Goal: Task Accomplishment & Management: Manage account settings

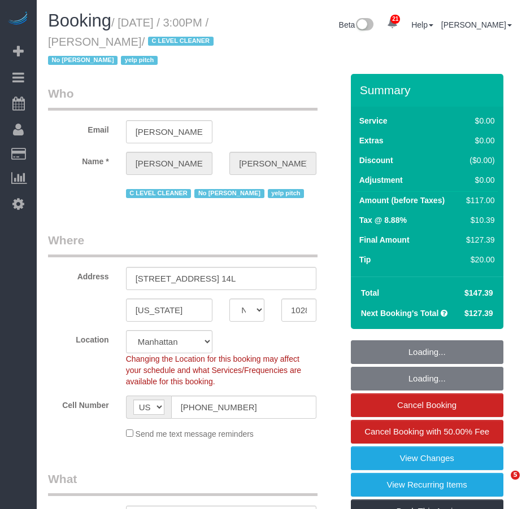
select select "NY"
select select "object:1159"
select select "string:stripe-pm_1KsUWe4VGloSiKo7se352iAz"
select select "spot1"
select select "number:89"
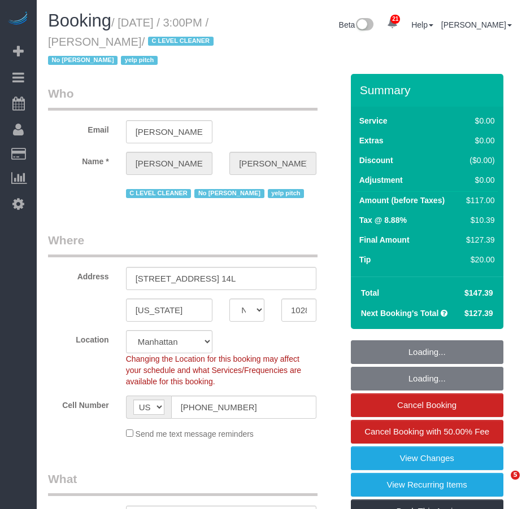
select select "number:90"
select select "number:15"
select select "number:6"
select select "number:21"
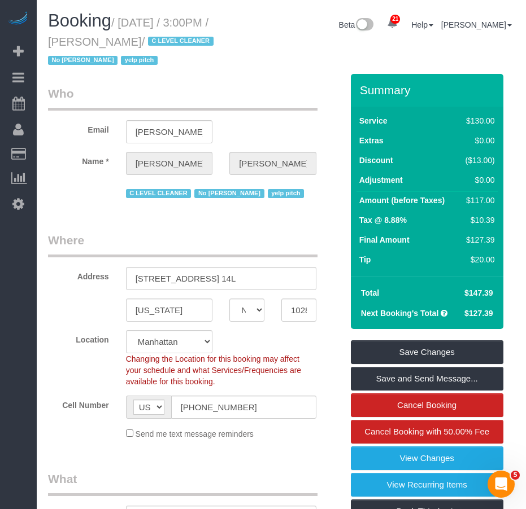
drag, startPoint x: 120, startPoint y: 38, endPoint x: 189, endPoint y: 37, distance: 68.3
click at [189, 37] on small "/ [DATE] / 3:00PM / [PERSON_NAME] / C LEVEL CLEANER No [PERSON_NAME] yelp pitch" at bounding box center [132, 41] width 169 height 51
copy small "[PERSON_NAME]"
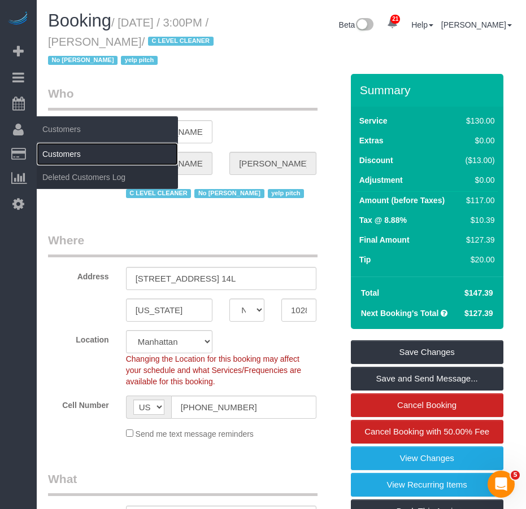
click at [60, 154] on link "Customers" at bounding box center [107, 154] width 141 height 23
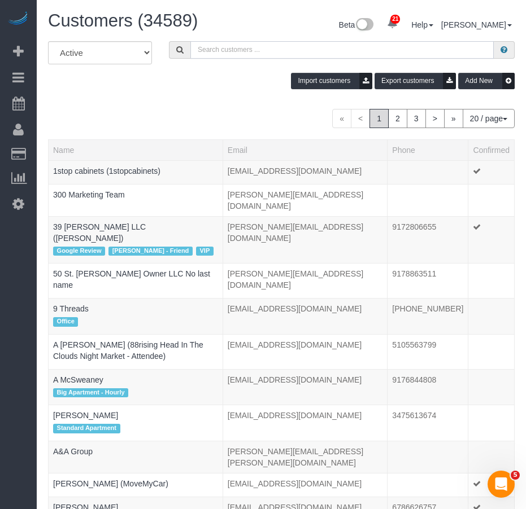
click at [210, 51] on input "text" at bounding box center [341, 50] width 303 height 18
paste input "Steven Mungovan"
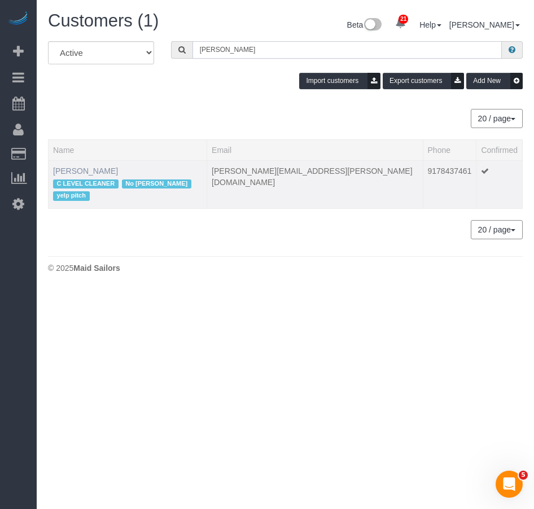
type input "Steven Mungovan"
click at [96, 170] on link "Steven Mungovan" at bounding box center [85, 171] width 65 height 9
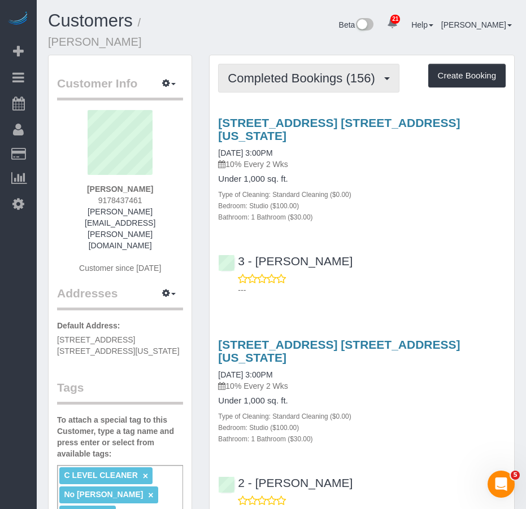
click at [274, 84] on span "Completed Bookings (156)" at bounding box center [304, 78] width 152 height 14
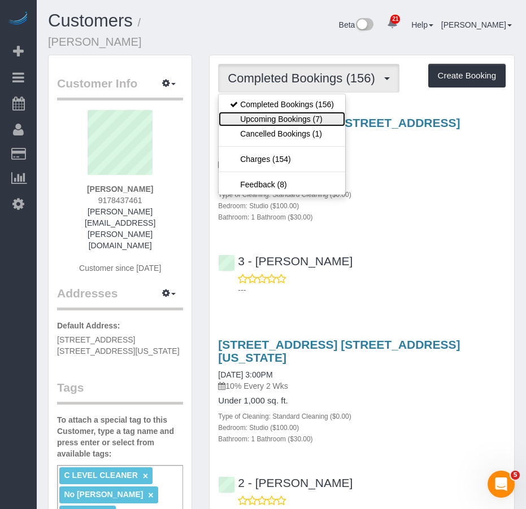
click at [266, 117] on link "Upcoming Bookings (7)" at bounding box center [281, 119] width 126 height 15
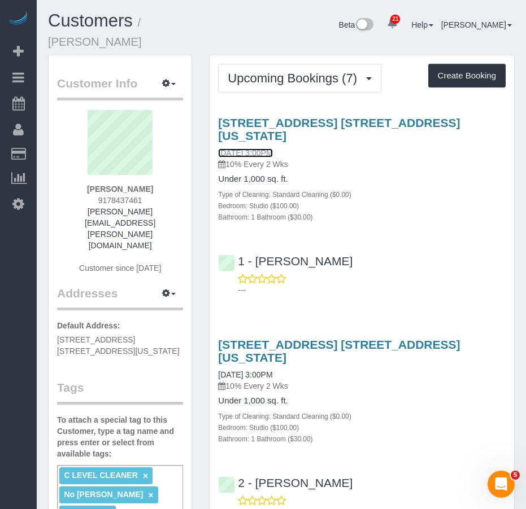
click at [256, 153] on link "09/18/2025 3:00PM" at bounding box center [245, 152] width 54 height 9
click at [238, 154] on link "09/18/2025 3:00PM" at bounding box center [245, 152] width 54 height 9
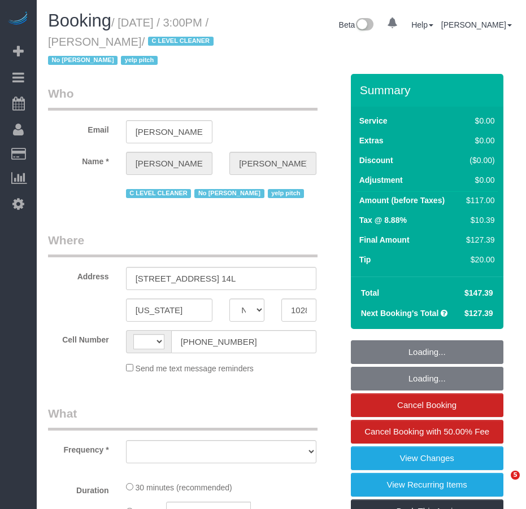
select select "NY"
select select "string:US"
select select "object:820"
select select "string:stripe-pm_1KsUWe4VGloSiKo7se352iAz"
select select "spot1"
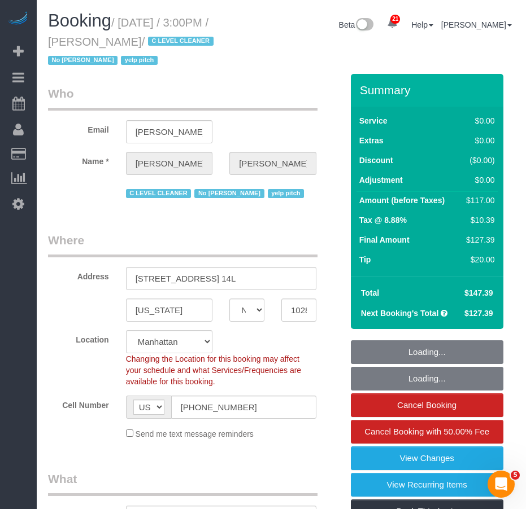
select select "number:89"
select select "number:90"
select select "number:15"
select select "number:6"
select select "number:21"
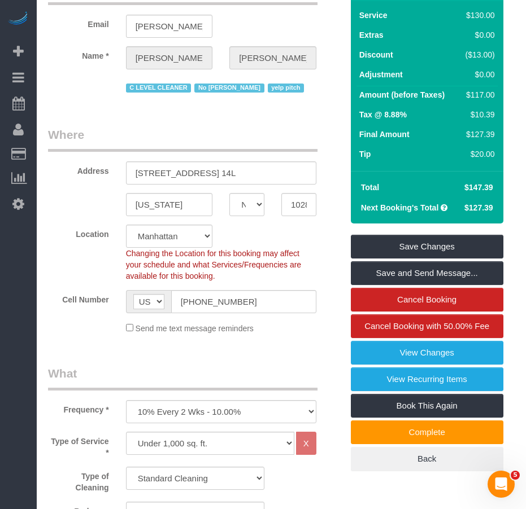
scroll to position [169, 0]
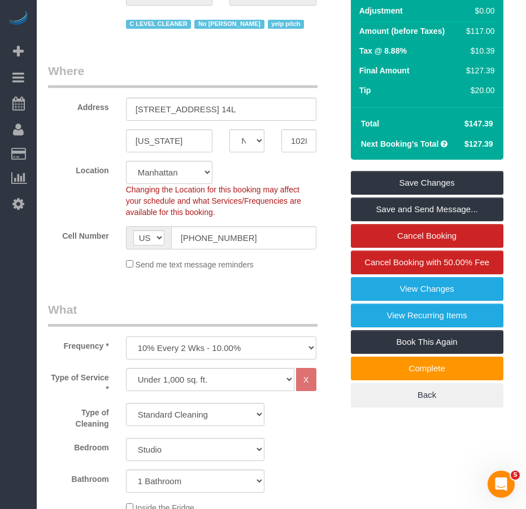
click at [288, 351] on select "One Time Weekly (20% Off) - 20.00% Every 2 Weeks (15% Off) - 15.00% Every 4 Wee…" at bounding box center [221, 347] width 190 height 23
click at [237, 417] on select "Standard Cleaning Deep Cleaning Move In/Out Cleaning" at bounding box center [195, 414] width 138 height 23
click at [244, 383] on select "Under 1,000 sq. ft. Under 1,000 sq. ft. 1,001 - 1,500 sq. ft. 1,500+ sq. ft. Cu…" at bounding box center [210, 379] width 168 height 23
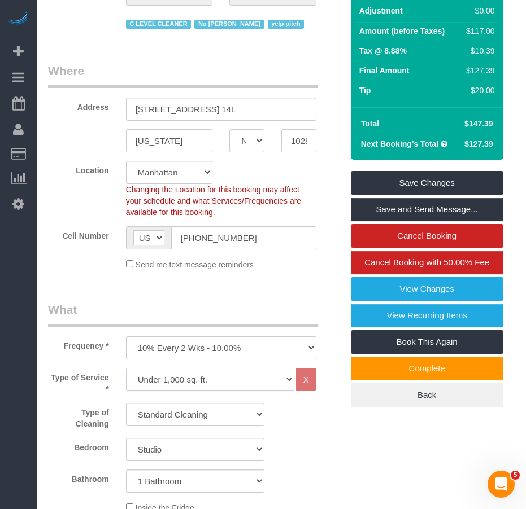
click at [244, 382] on select "Under 1,000 sq. ft. Under 1,000 sq. ft. 1,001 - 1,500 sq. ft. 1,500+ sq. ft. Cu…" at bounding box center [210, 379] width 168 height 23
click at [235, 351] on select "One Time Weekly (20% Off) - 20.00% Every 2 Weeks (15% Off) - 15.00% Every 4 Wee…" at bounding box center [221, 347] width 190 height 23
select select "object:1562"
click at [126, 336] on select "One Time Weekly (20% Off) - 20.00% Every 2 Weeks (15% Off) - 15.00% Every 4 Wee…" at bounding box center [221, 347] width 190 height 23
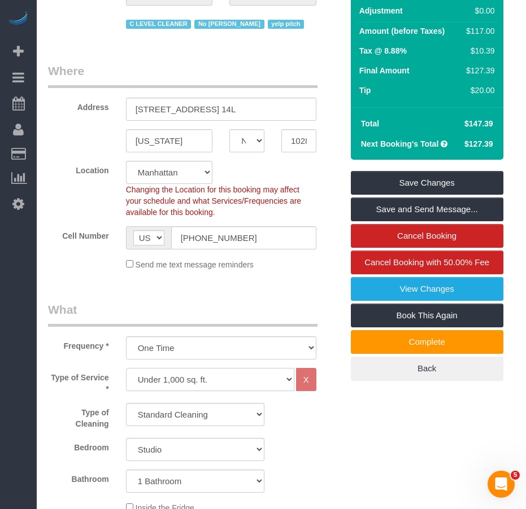
click at [210, 384] on select "Under 1,000 sq. ft. Under 1,000 sq. ft. 1,001 - 1,500 sq. ft. 1,500+ sq. ft. Cu…" at bounding box center [210, 379] width 168 height 23
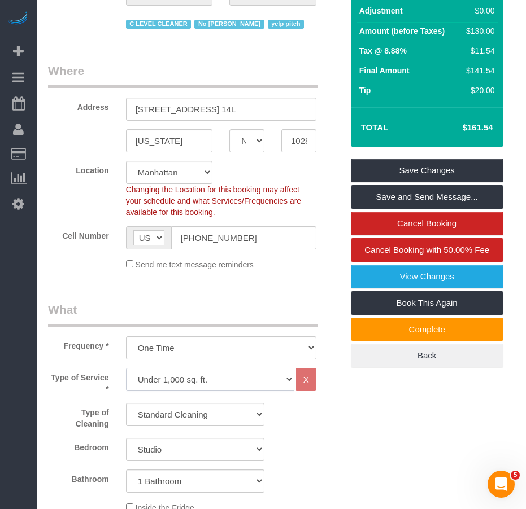
select select "37"
click at [126, 368] on select "Under 1,000 sq. ft. Under 1,000 sq. ft. 1,001 - 1,500 sq. ft. 1,500+ sq. ft. Cu…" at bounding box center [210, 379] width 168 height 23
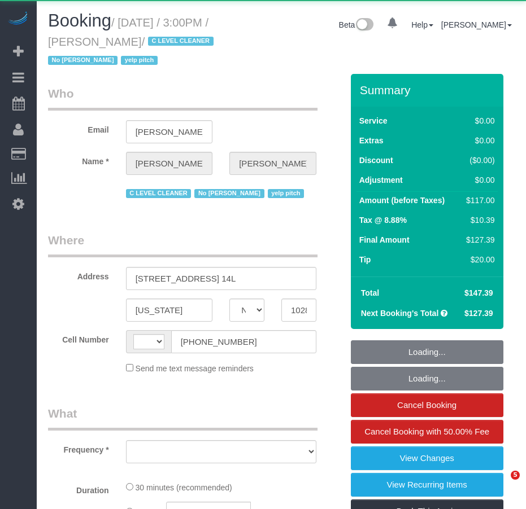
select select "NY"
select select "string:US"
select select "object:820"
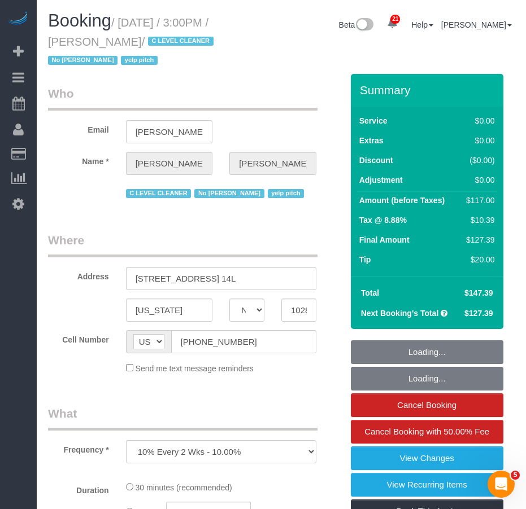
select select "string:stripe-pm_1KsUWe4VGloSiKo7se352iAz"
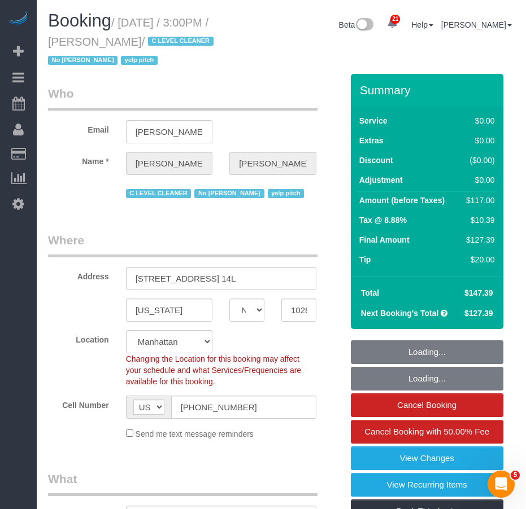
select select "object:1108"
select select "spot1"
select select "number:89"
select select "number:90"
select select "number:15"
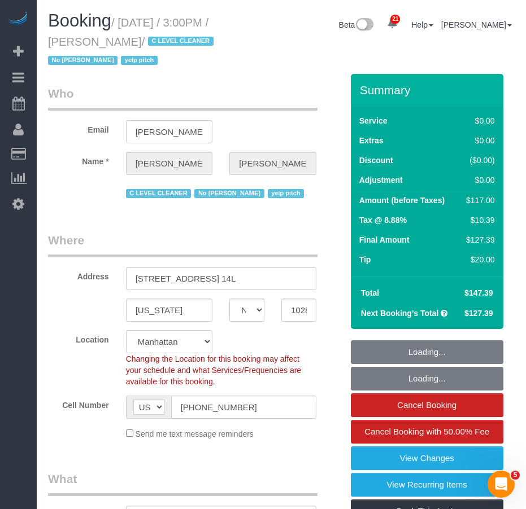
select select "number:6"
select select "number:21"
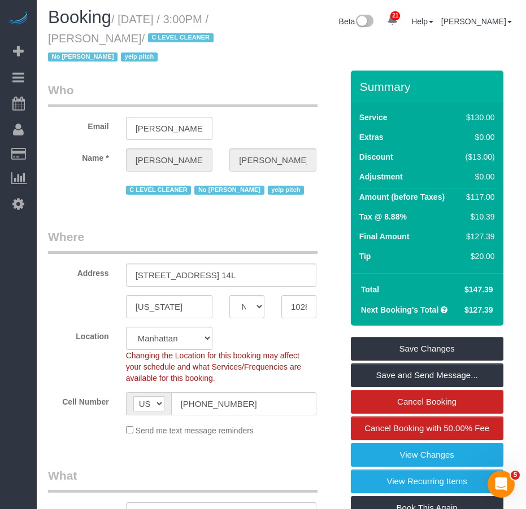
scroll to position [113, 0]
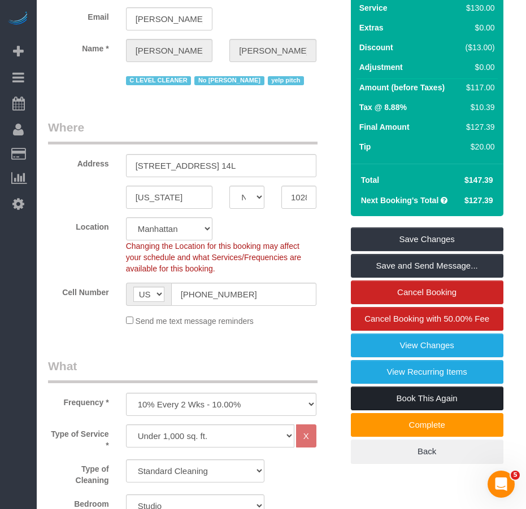
click at [388, 399] on link "Book This Again" at bounding box center [427, 399] width 152 height 24
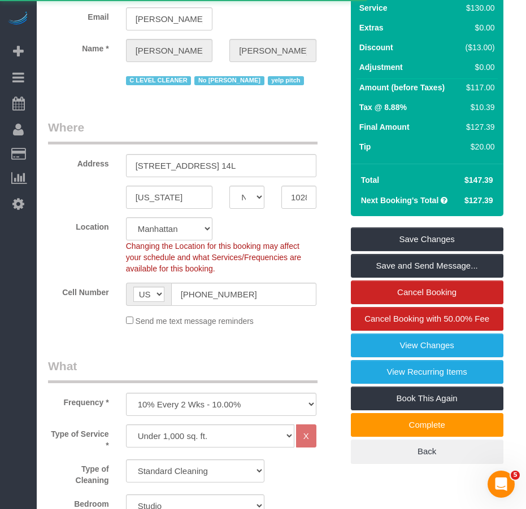
select select "NY"
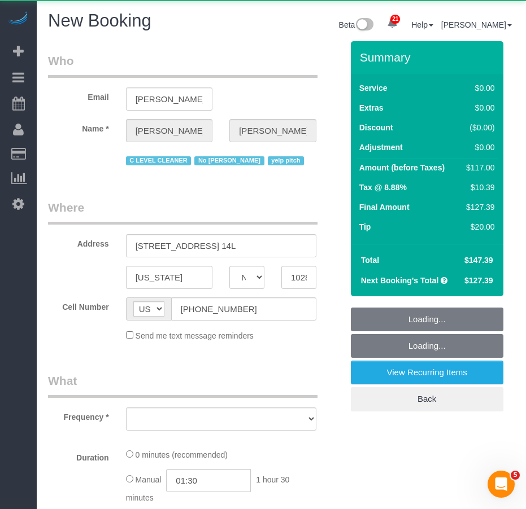
select select "object:2495"
select select "string:stripe-pm_1KsUWe4VGloSiKo7se352iAz"
select select "number:89"
select select "number:90"
select select "number:15"
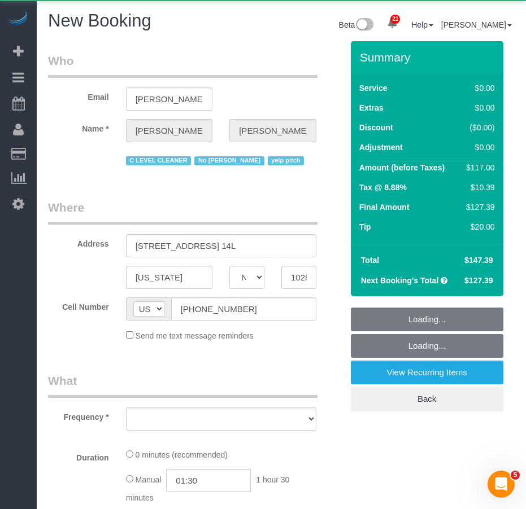
select select "number:6"
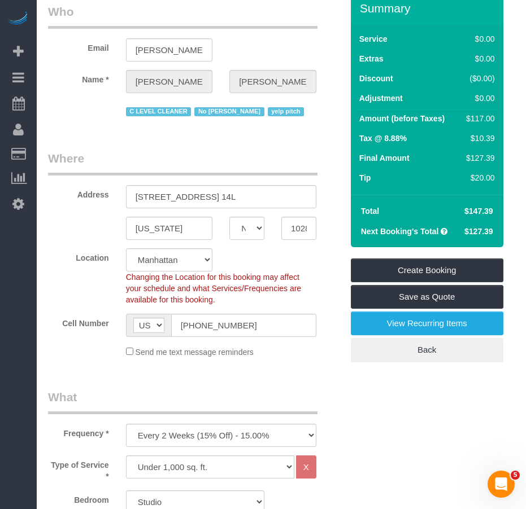
scroll to position [113, 0]
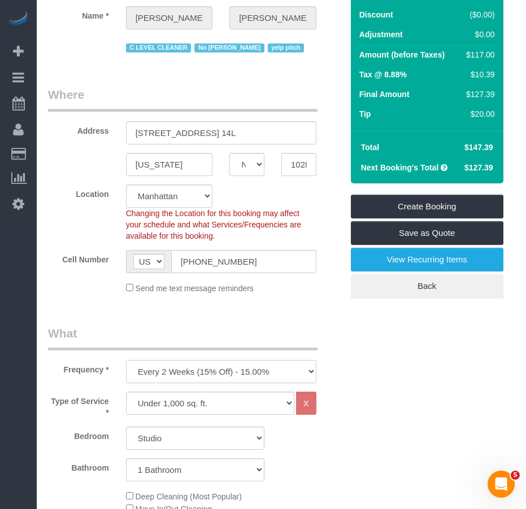
click at [195, 370] on select "One Time Weekly (20% Off) - 20.00% Every 2 Weeks (15% Off) - 15.00% Every 4 Wee…" at bounding box center [221, 371] width 190 height 23
select select "object:3096"
click at [126, 360] on select "One Time Weekly (20% Off) - 20.00% Every 2 Weeks (15% Off) - 15.00% Every 4 Wee…" at bounding box center [221, 371] width 190 height 23
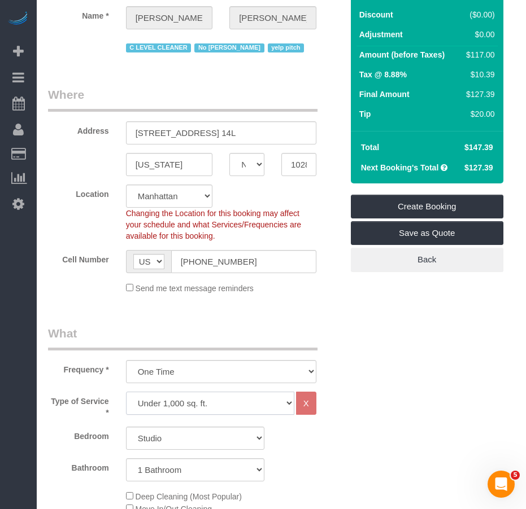
click at [235, 408] on select "Under 1,000 sq. ft. 1,001 - 1,500 sq. ft. 1,500+ sq. ft. Custom Cleaning Office…" at bounding box center [210, 403] width 168 height 23
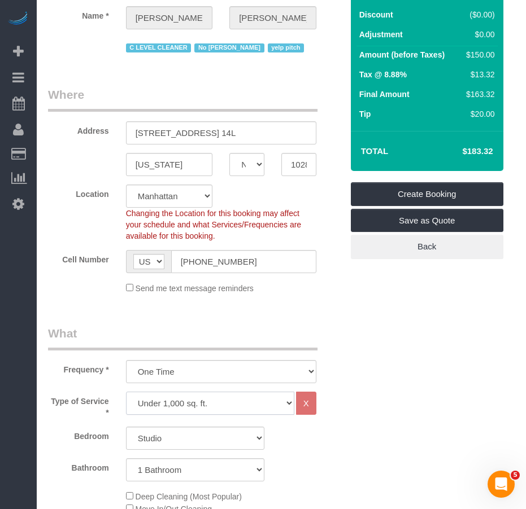
select select "37"
click at [126, 392] on select "Under 1,000 sq. ft. 1,001 - 1,500 sq. ft. 1,500+ sq. ft. Custom Cleaning Office…" at bounding box center [210, 403] width 168 height 23
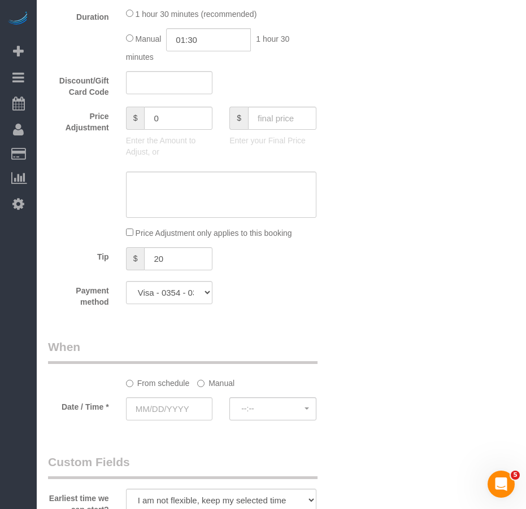
scroll to position [677, 0]
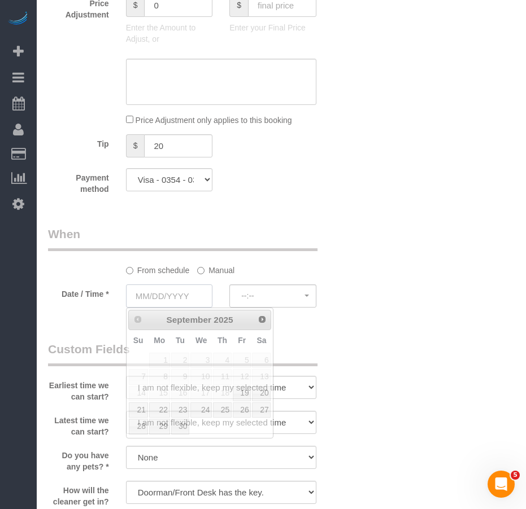
click at [177, 293] on input "text" at bounding box center [169, 296] width 87 height 23
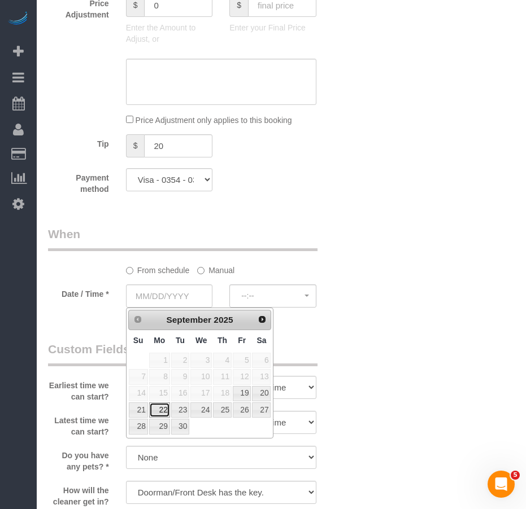
click at [162, 410] on link "22" at bounding box center [159, 410] width 21 height 15
type input "09/22/2025"
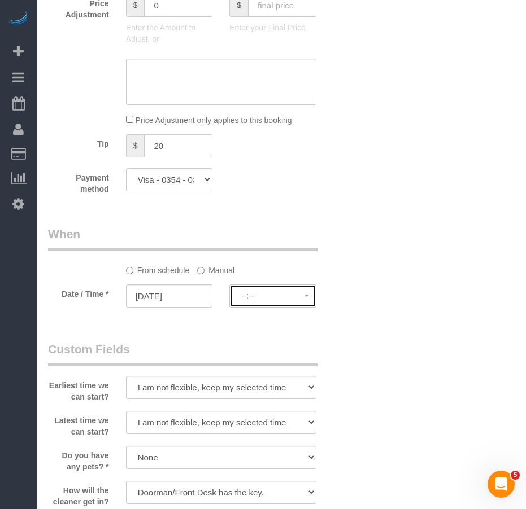
click at [261, 299] on span "--:--" at bounding box center [272, 295] width 63 height 9
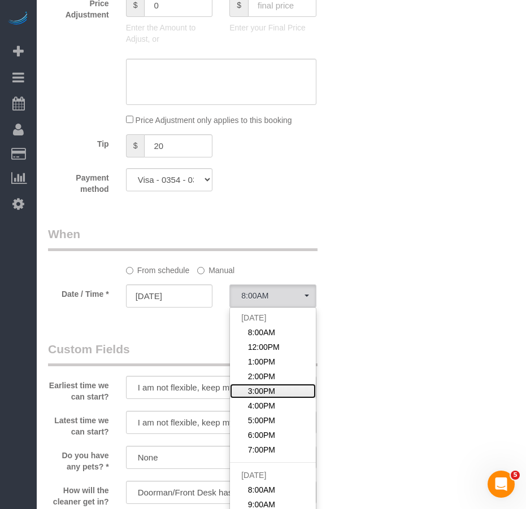
click at [265, 388] on span "3:00PM" at bounding box center [261, 391] width 27 height 11
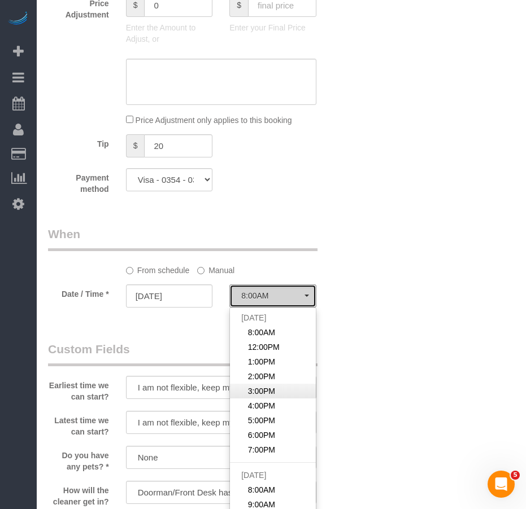
select select "spot75"
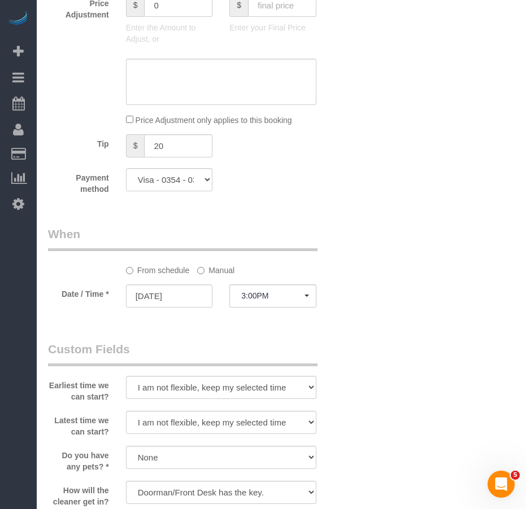
click at [356, 374] on div "Who Email steven.mungovan@gmail.com Name * Steven Mungovan C LEVEL CLEANER No S…" at bounding box center [281, 200] width 466 height 1673
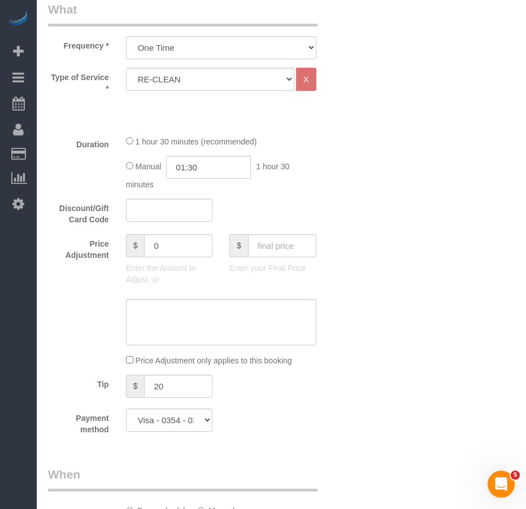
scroll to position [508, 0]
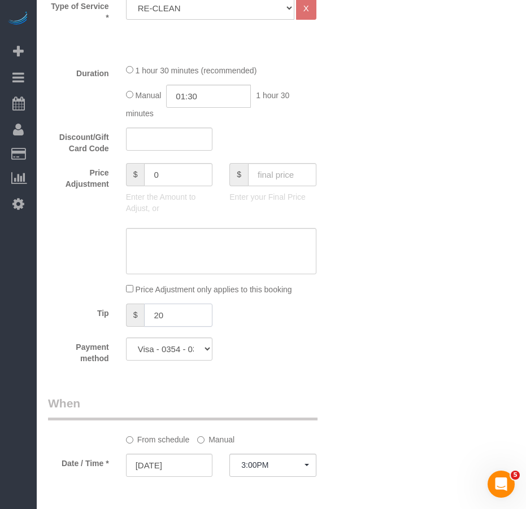
drag, startPoint x: 164, startPoint y: 318, endPoint x: 151, endPoint y: 318, distance: 13.0
click at [151, 318] on input "20" at bounding box center [178, 315] width 68 height 23
click at [285, 350] on div "Payment method Visa - 0354 - 03/2025 (Default) Add Credit Card ─────────────── …" at bounding box center [195, 351] width 311 height 27
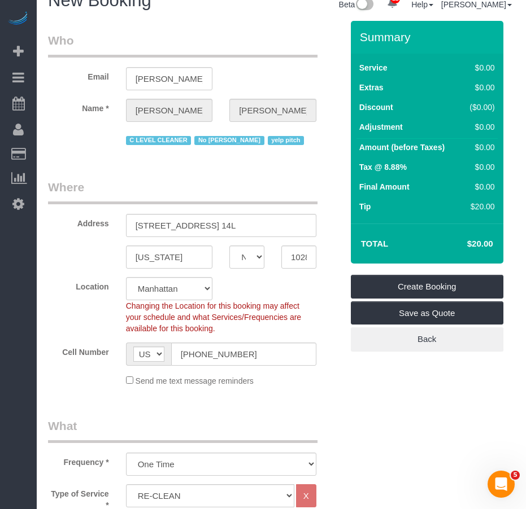
scroll to position [0, 0]
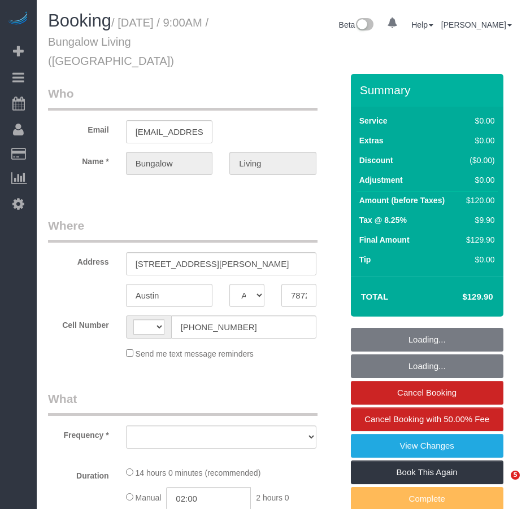
select select "[GEOGRAPHIC_DATA]"
select select "string:US"
select select "object:662"
select select "7"
select select "spot1"
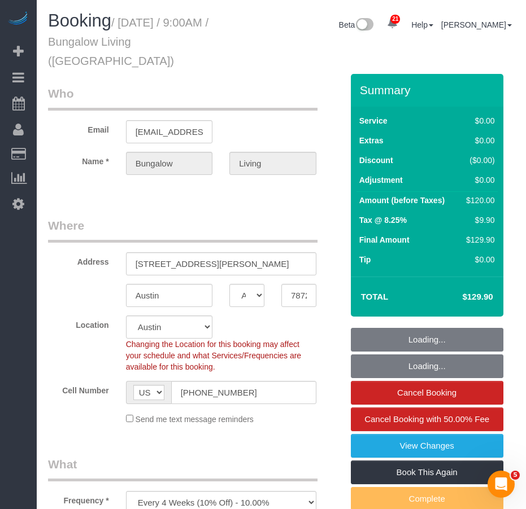
select select "number:89"
select select "number:90"
select select "number:15"
select select "number:7"
select select "object:1073"
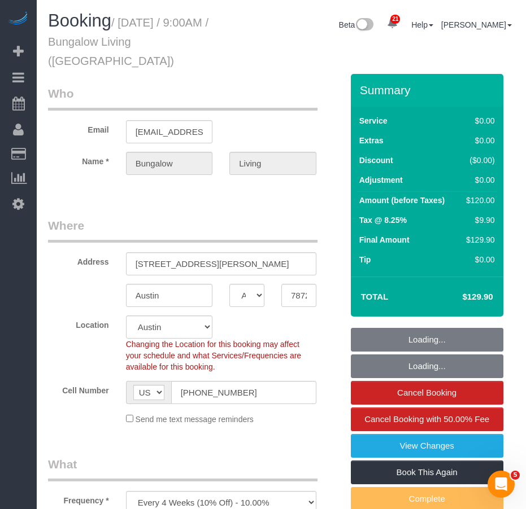
select select "spot39"
select select "7"
drag, startPoint x: 135, startPoint y: 248, endPoint x: 217, endPoint y: 247, distance: 81.9
click at [217, 252] on input "13206 Tamayo Drive" at bounding box center [221, 263] width 190 height 23
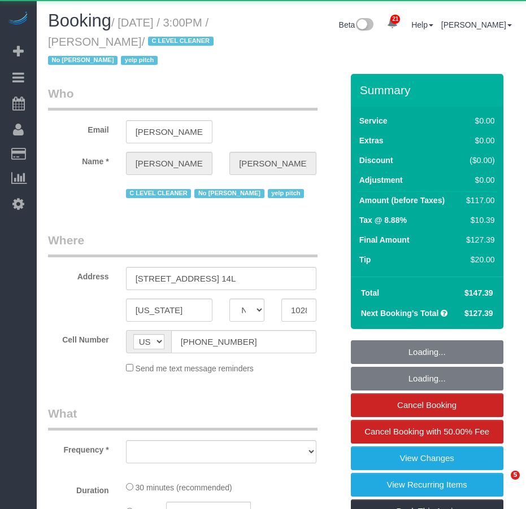
select select "NY"
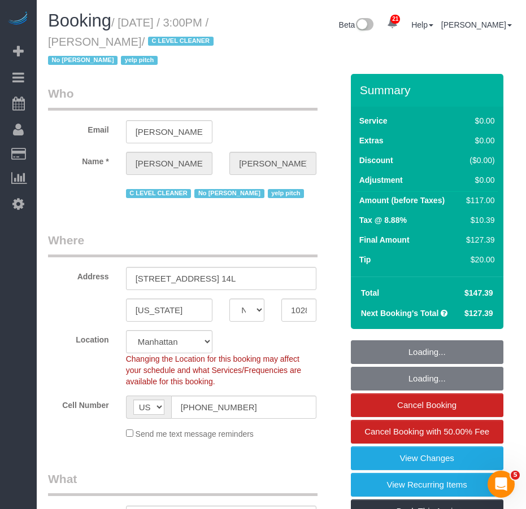
select select "object:822"
select select "string:stripe-pm_1KsUWe4VGloSiKo7se352iAz"
select select "object:991"
select select "number:89"
select select "number:90"
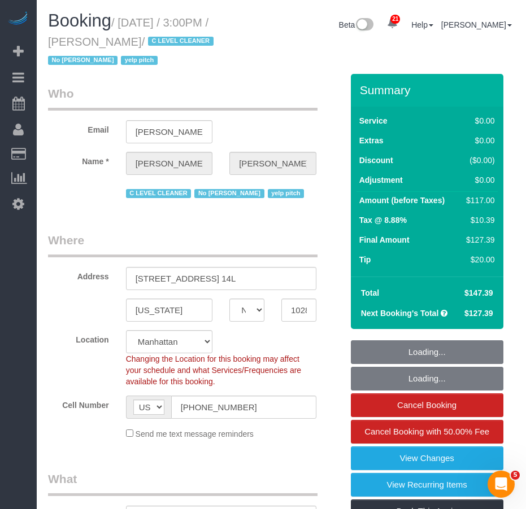
select select "number:15"
select select "number:6"
select select "number:21"
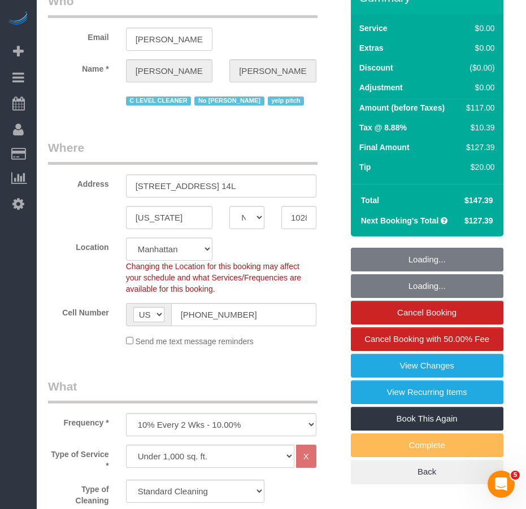
select select "spot1"
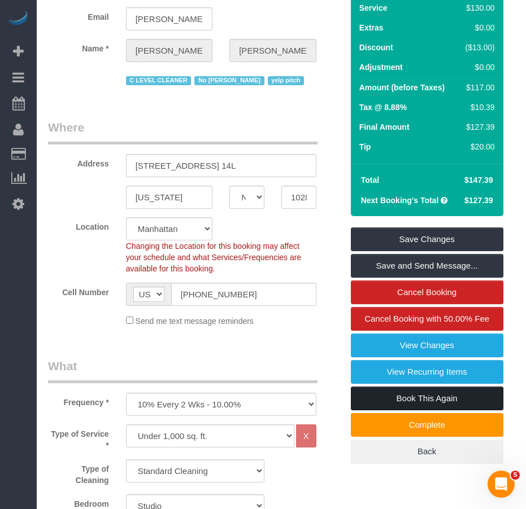
click at [424, 401] on link "Book This Again" at bounding box center [427, 399] width 152 height 24
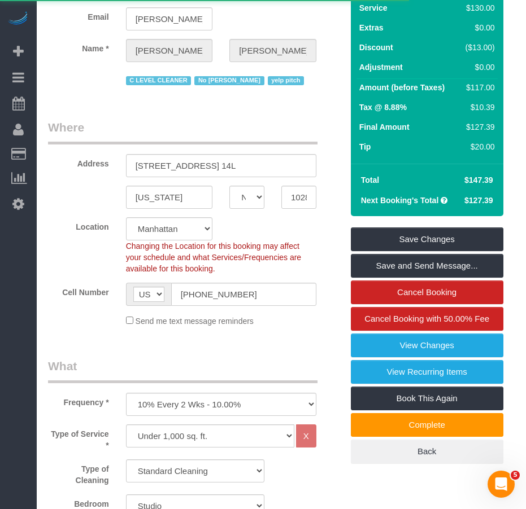
select select "NY"
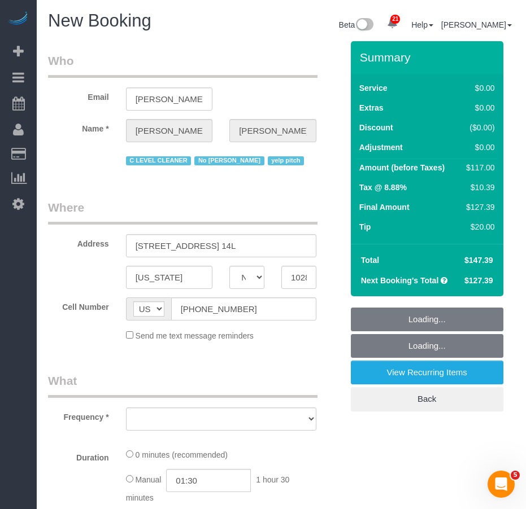
select select "object:2495"
select select "number:89"
select select "number:90"
select select "number:15"
select select "number:6"
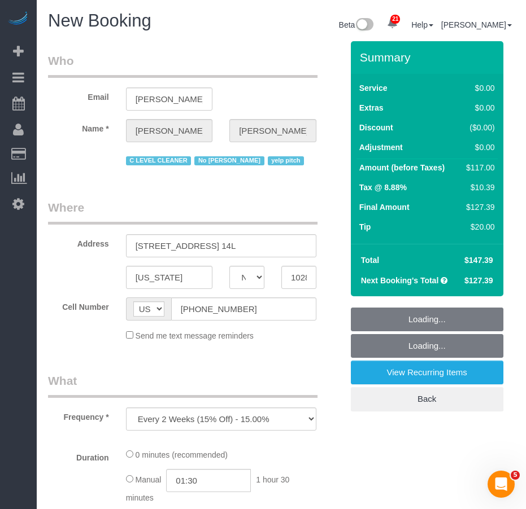
select select "string:stripe-pm_1KsUWe4VGloSiKo7se352iAz"
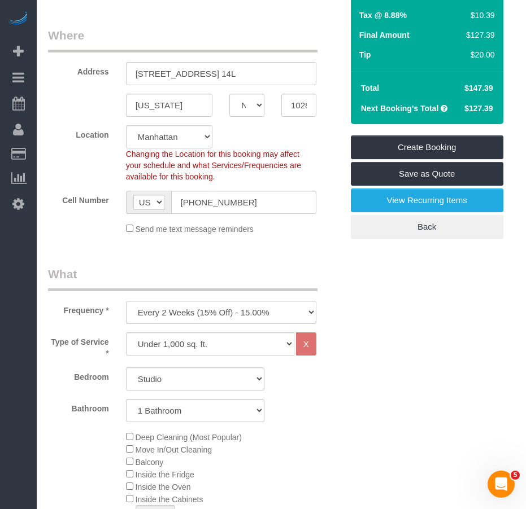
scroll to position [282, 0]
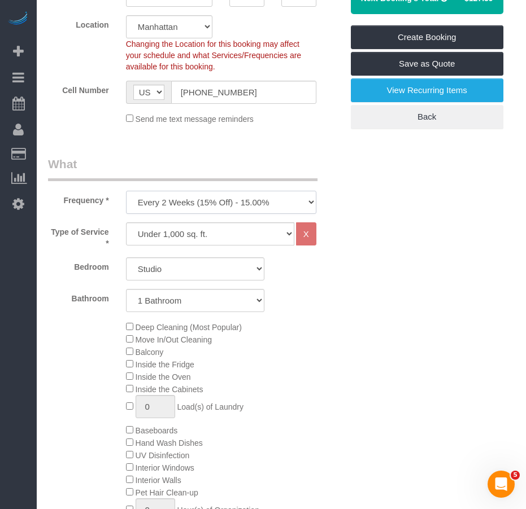
click at [200, 203] on select "One Time Weekly (20% Off) - 20.00% Every 2 Weeks (15% Off) - 15.00% Every 4 Wee…" at bounding box center [221, 202] width 190 height 23
select select "object:3132"
click at [126, 191] on select "One Time Weekly (20% Off) - 20.00% Every 2 Weeks (15% Off) - 15.00% Every 4 Wee…" at bounding box center [221, 202] width 190 height 23
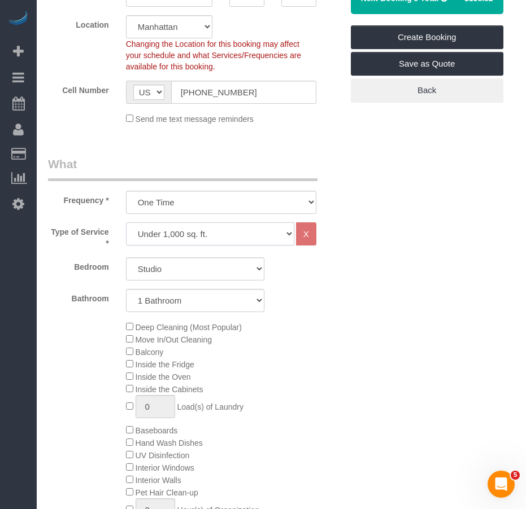
click at [218, 238] on select "Under 1,000 sq. ft. 1,001 - 1,500 sq. ft. 1,500+ sq. ft. Custom Cleaning Office…" at bounding box center [210, 233] width 168 height 23
select select "37"
click at [126, 222] on select "Under 1,000 sq. ft. 1,001 - 1,500 sq. ft. 1,500+ sq. ft. Custom Cleaning Office…" at bounding box center [210, 233] width 168 height 23
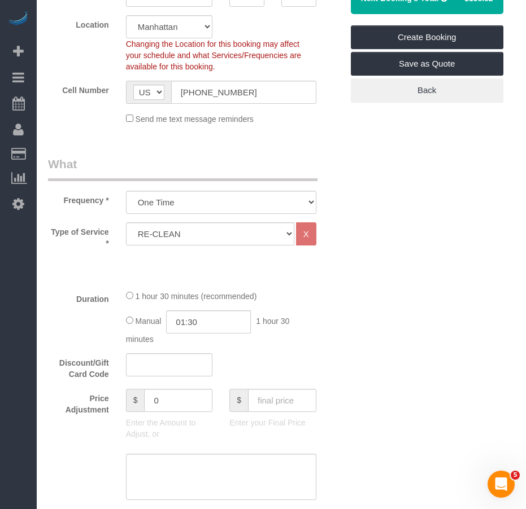
click at [216, 206] on select "One Time Weekly (20% Off) - 20.00% Every 2 Weeks (15% Off) - 15.00% Every 4 Wee…" at bounding box center [221, 202] width 190 height 23
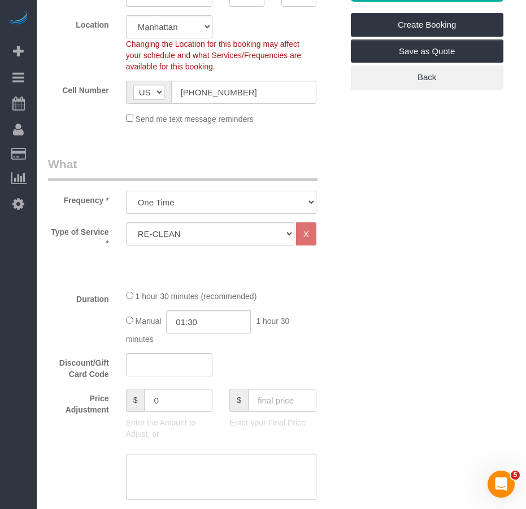
click at [216, 206] on select "One Time Weekly (20% Off) - 20.00% Every 2 Weeks (15% Off) - 15.00% Every 4 Wee…" at bounding box center [221, 202] width 190 height 23
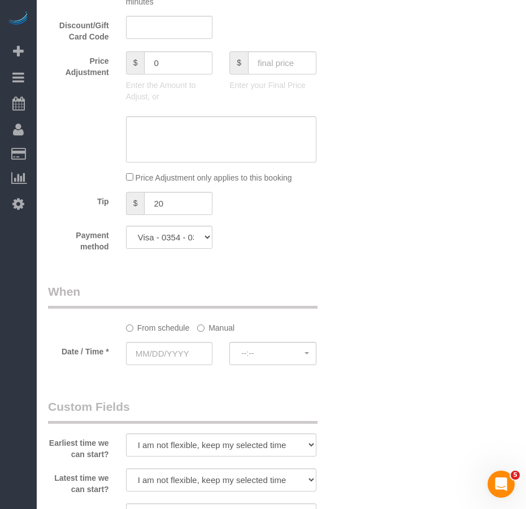
scroll to position [621, 0]
click at [162, 360] on input "text" at bounding box center [169, 352] width 87 height 23
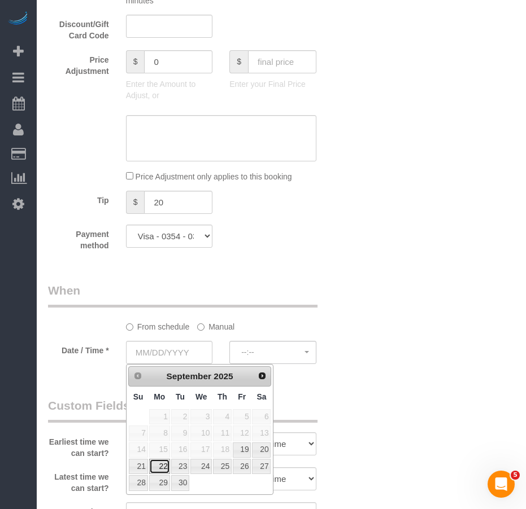
click at [164, 470] on link "22" at bounding box center [159, 466] width 21 height 15
type input "09/22/2025"
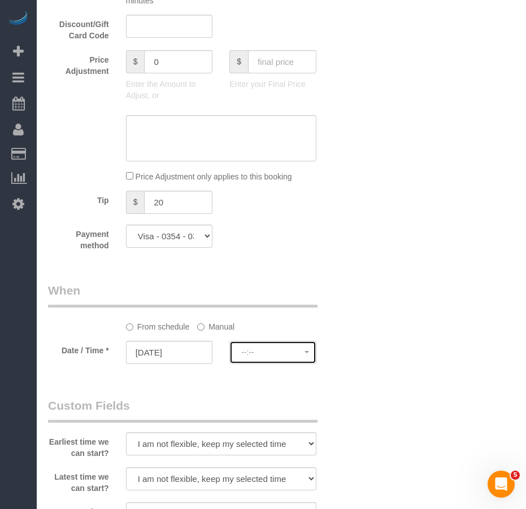
click at [264, 353] on span "--:--" at bounding box center [272, 352] width 63 height 9
click at [279, 354] on span "8:00AM" at bounding box center [272, 352] width 63 height 9
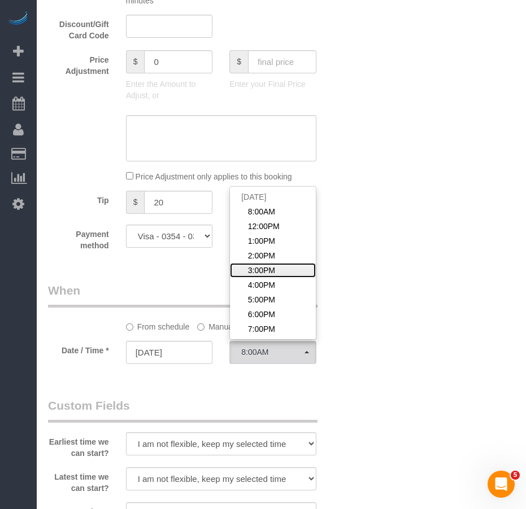
click at [264, 270] on span "3:00PM" at bounding box center [261, 270] width 27 height 11
select select "spot75"
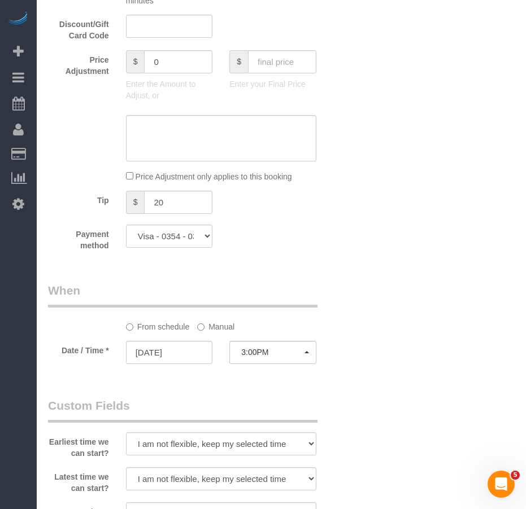
click at [404, 377] on div "Who Email steven.mungovan@gmail.com Name * Steven Mungovan C LEVEL CLEANER No S…" at bounding box center [281, 256] width 466 height 1673
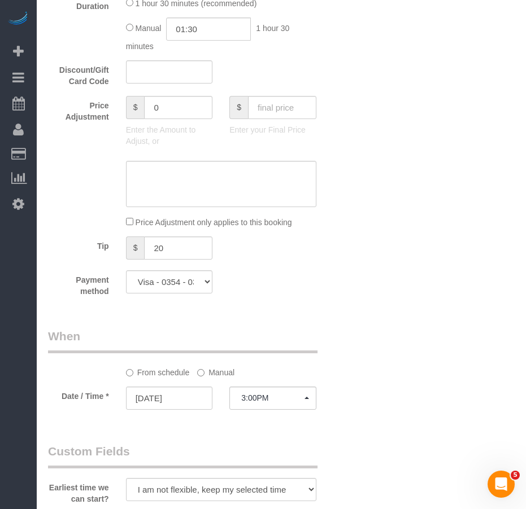
scroll to position [565, 0]
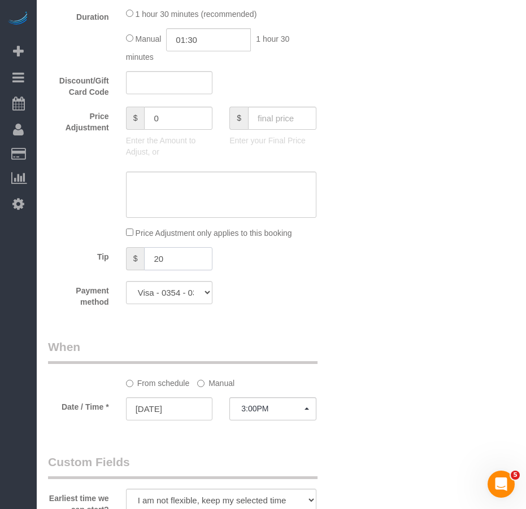
drag, startPoint x: 170, startPoint y: 264, endPoint x: 153, endPoint y: 263, distance: 17.5
click at [153, 263] on input "20" at bounding box center [178, 258] width 68 height 23
click at [323, 304] on div "Payment method Visa - 0354 - 03/2025 (Default) Add Credit Card ─────────────── …" at bounding box center [195, 294] width 311 height 27
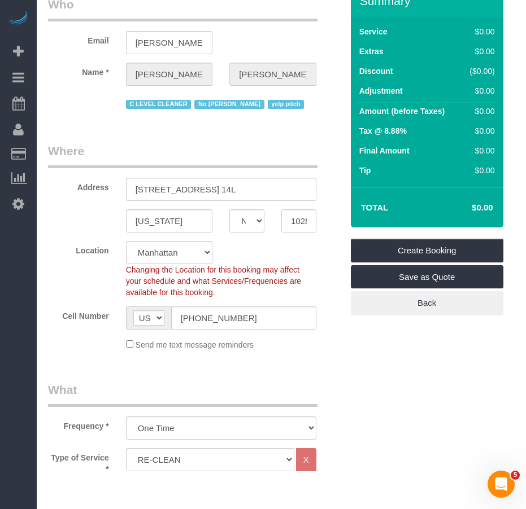
scroll to position [0, 0]
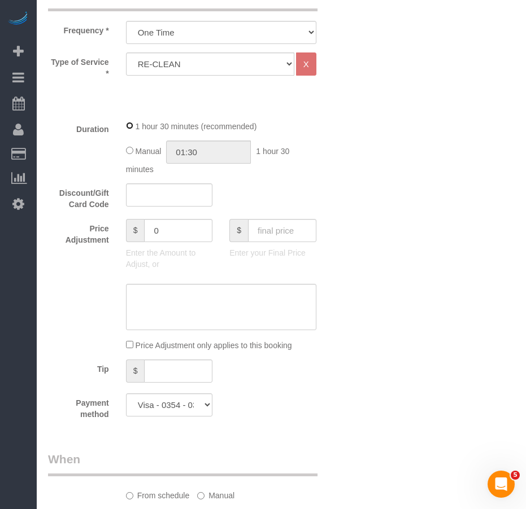
scroll to position [452, 0]
click at [294, 422] on fieldset "What Frequency * One Time Weekly (20% Off) - 20.00% Every 2 Weeks (15% Off) - 1…" at bounding box center [195, 207] width 294 height 443
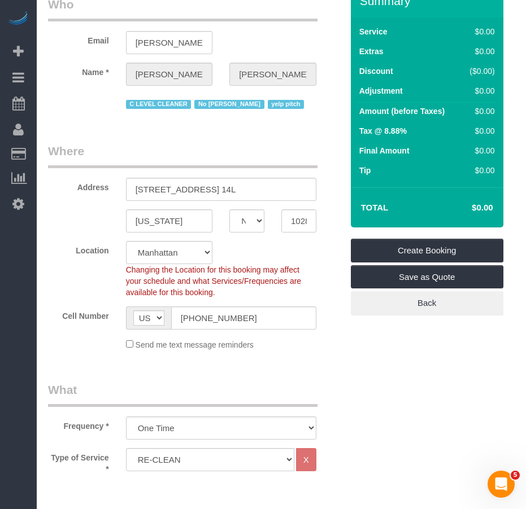
scroll to position [0, 0]
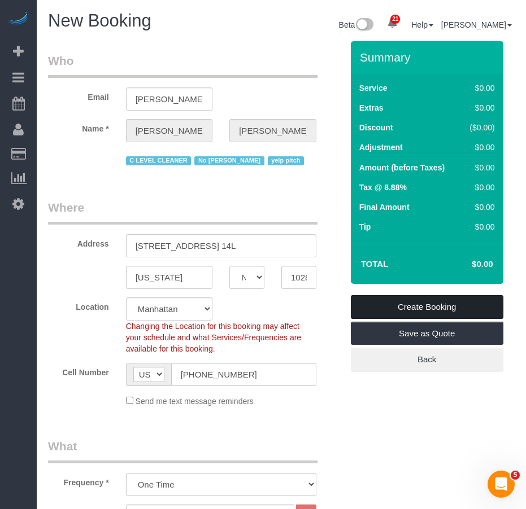
click at [376, 303] on link "Create Booking" at bounding box center [427, 307] width 152 height 24
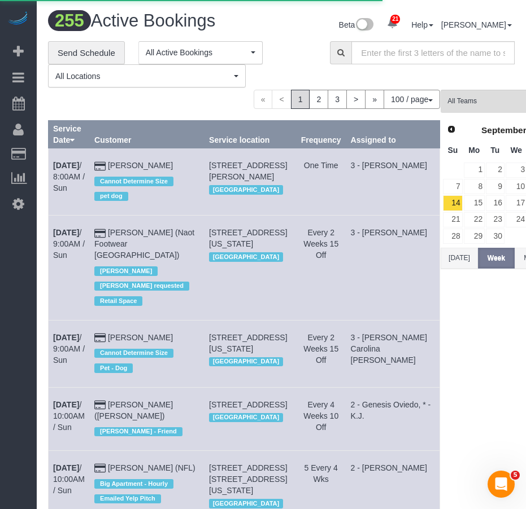
select select "NY"
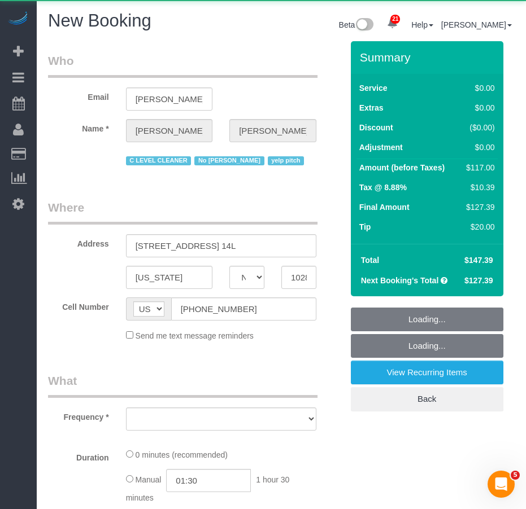
select select "number:89"
select select "number:90"
select select "number:15"
select select "number:6"
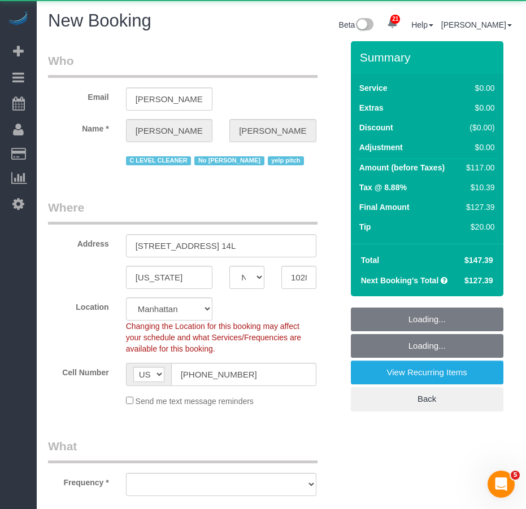
select select "string:stripe-pm_1KsUWe4VGloSiKo7se352iAz"
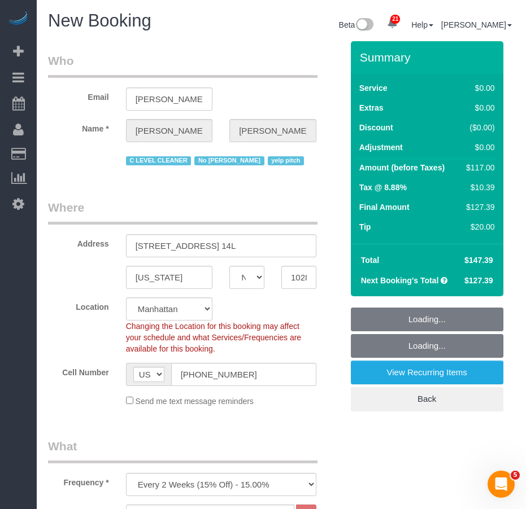
select select "object:7462"
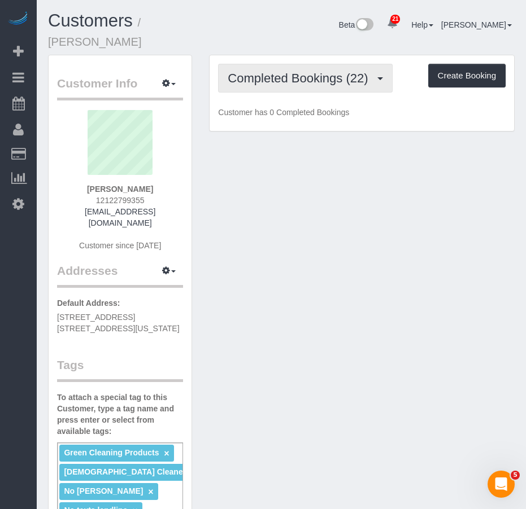
click at [292, 83] on span "Completed Bookings (22)" at bounding box center [301, 78] width 146 height 14
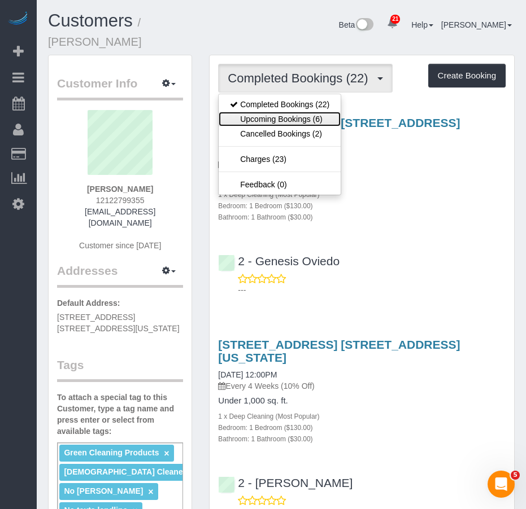
click at [281, 124] on link "Upcoming Bookings (6)" at bounding box center [279, 119] width 122 height 15
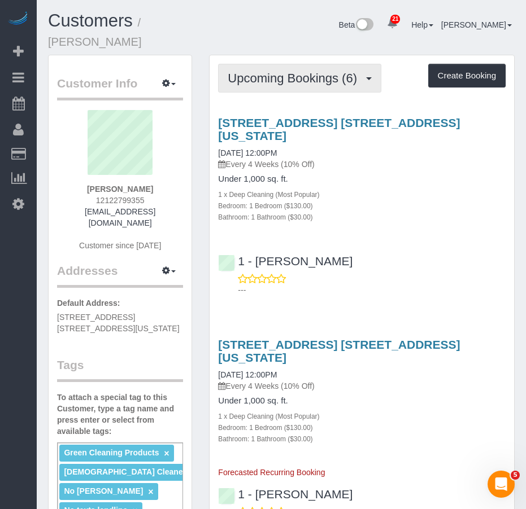
click at [254, 78] on span "Upcoming Bookings (6)" at bounding box center [295, 78] width 135 height 14
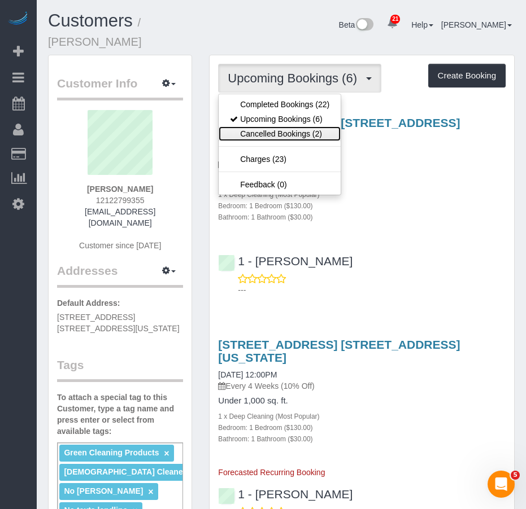
click at [252, 134] on link "Cancelled Bookings (2)" at bounding box center [279, 133] width 122 height 15
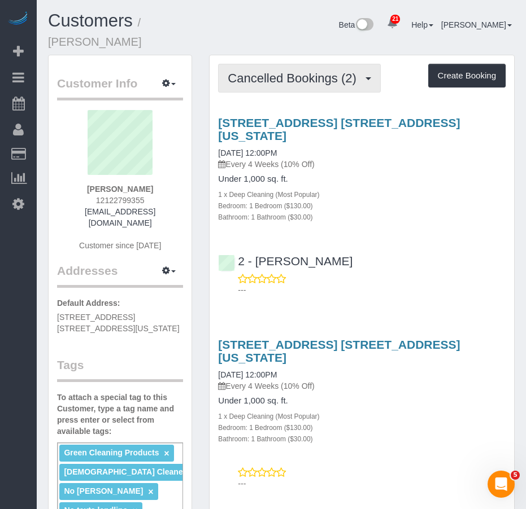
click at [266, 77] on span "Cancelled Bookings (2)" at bounding box center [295, 78] width 134 height 14
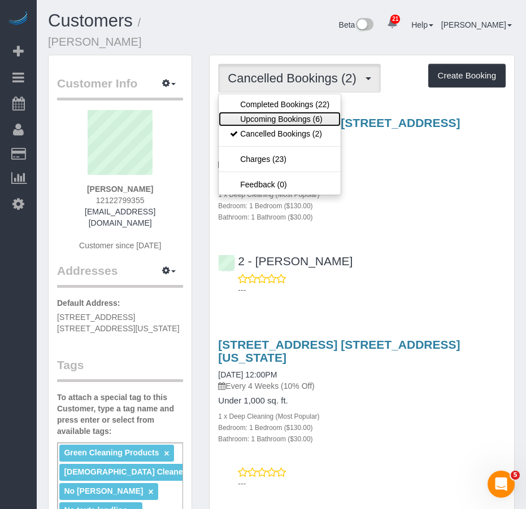
click at [254, 116] on link "Upcoming Bookings (6)" at bounding box center [279, 119] width 122 height 15
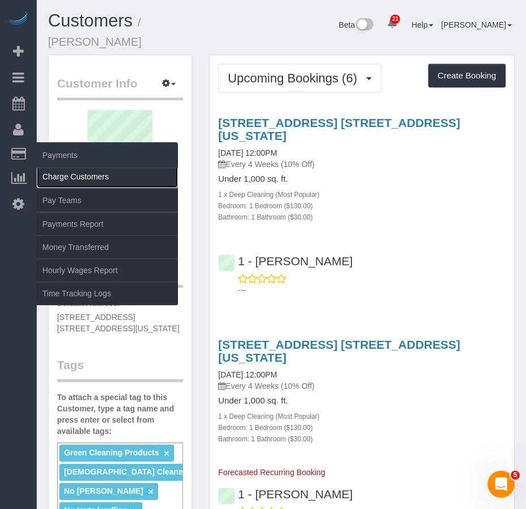
click at [52, 176] on link "Charge Customers" at bounding box center [107, 176] width 141 height 23
select select
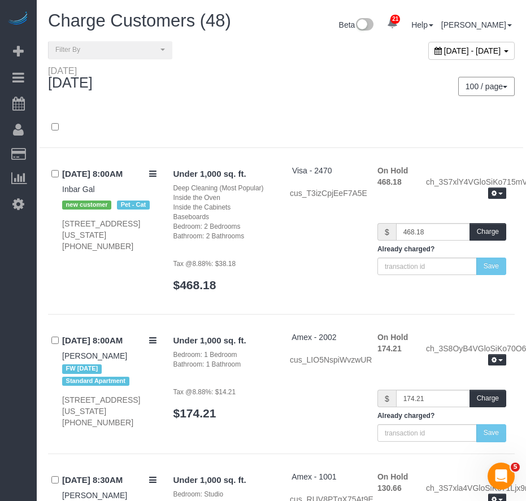
click at [285, 73] on div "100 / page 10 / page 20 / page 30 / page 40 / page 50 / page 100 / page" at bounding box center [402, 86] width 242 height 42
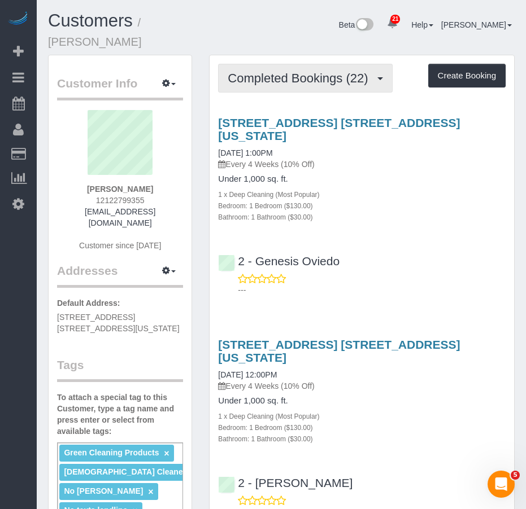
click at [293, 83] on span "Completed Bookings (22)" at bounding box center [301, 78] width 146 height 14
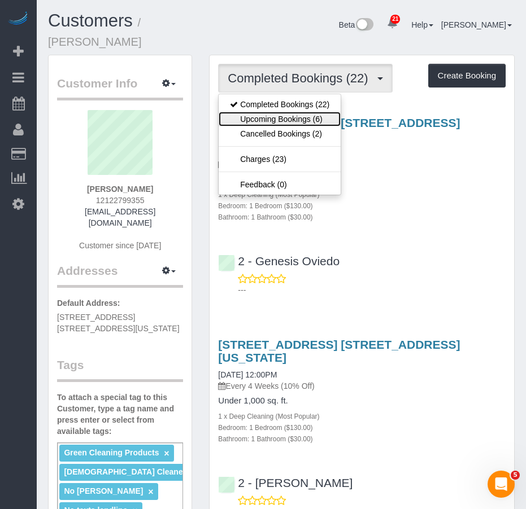
click at [279, 121] on link "Upcoming Bookings (6)" at bounding box center [279, 119] width 122 height 15
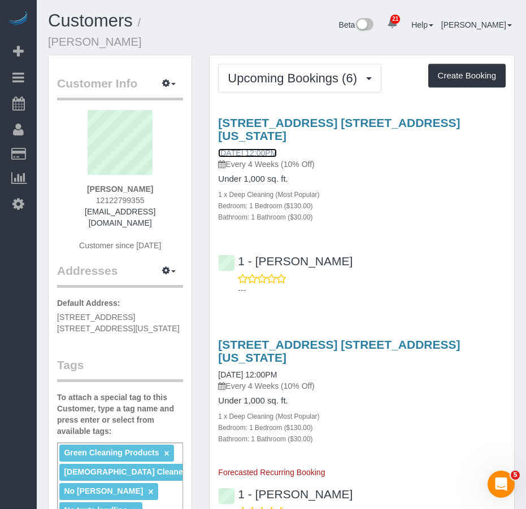
click at [250, 153] on link "[DATE] 12:00PM" at bounding box center [247, 152] width 59 height 9
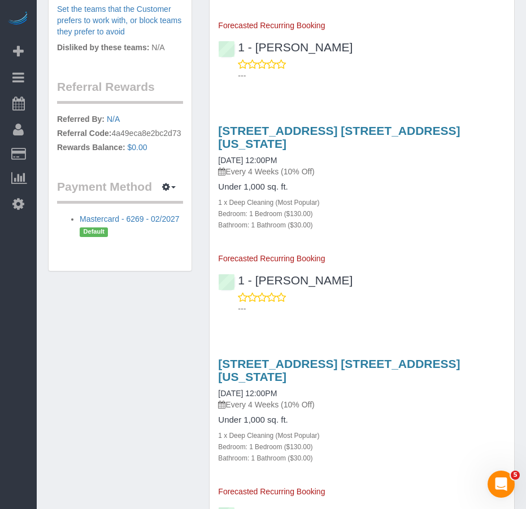
scroll to position [677, 0]
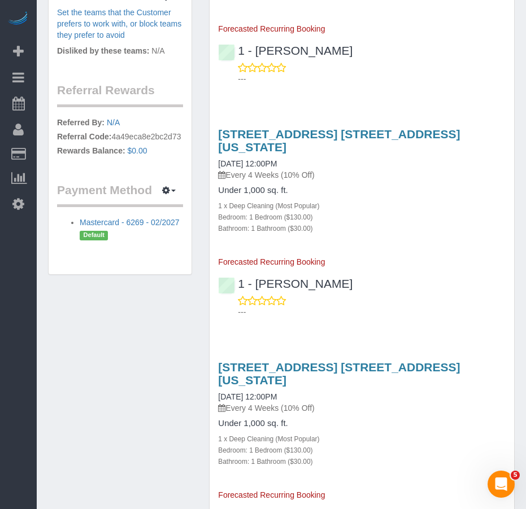
click at [158, 344] on div "Customer Info Edit Contact Info Send Message Email Preferences Special Sales Ta…" at bounding box center [281, 107] width 483 height 1461
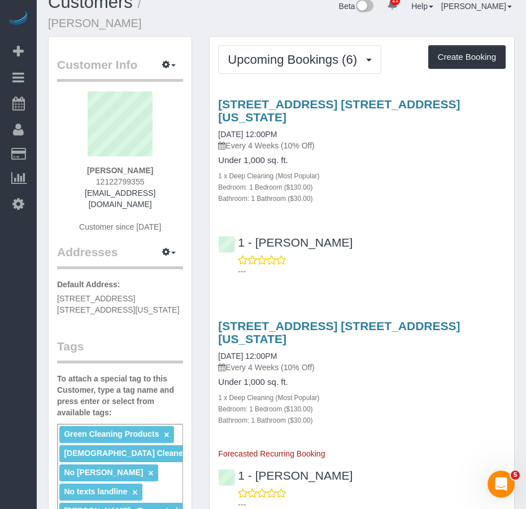
scroll to position [0, 0]
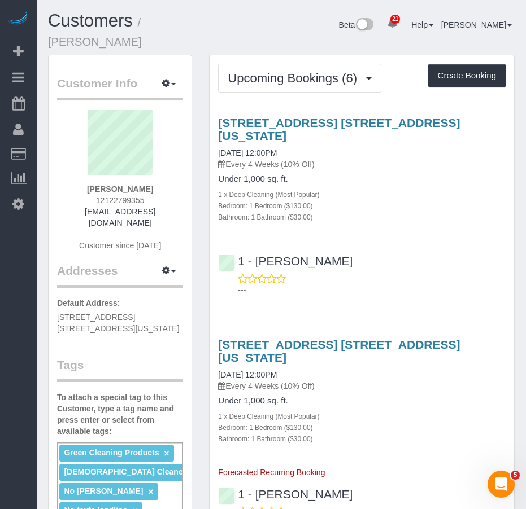
drag, startPoint x: 86, startPoint y: 190, endPoint x: 154, endPoint y: 194, distance: 67.9
click at [154, 194] on div "David Kupferberg 12122799355 dkupf@yahoo.com Customer since 2023" at bounding box center [120, 186] width 126 height 152
copy strong "[PERSON_NAME]"
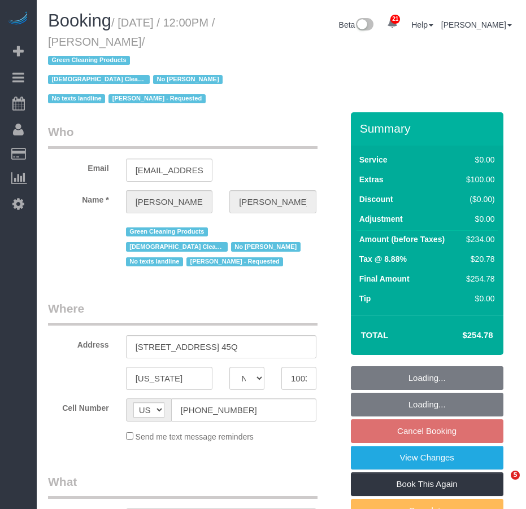
select select "NY"
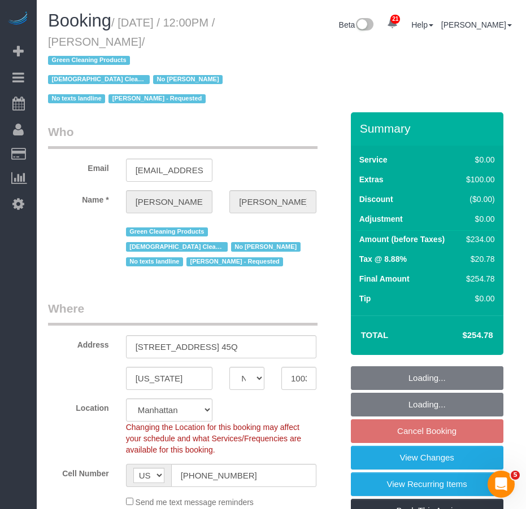
select select "object:1379"
select select "spot5"
select select "number:89"
select select "number:90"
select select "number:15"
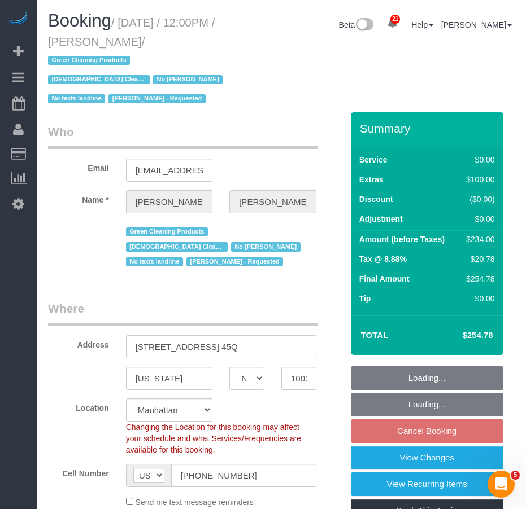
select select "number:5"
select select "1"
select select "string:stripe-pm_1NqRwV4VGloSiKo7p2e9Rqtz"
select select "object:1569"
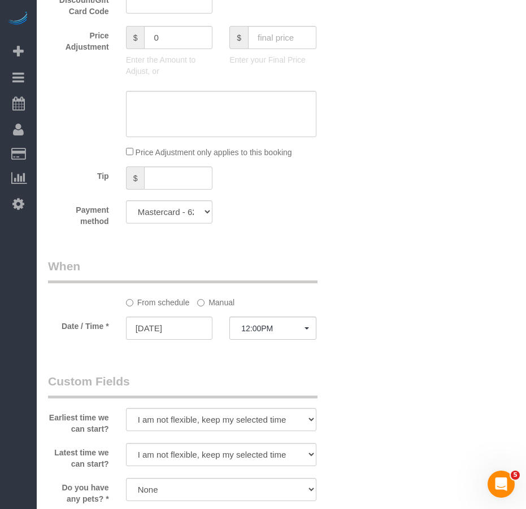
scroll to position [972, 0]
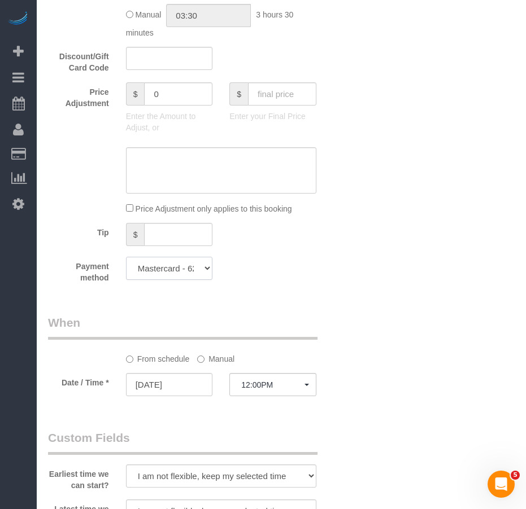
click at [209, 270] on select "Mastercard - 6269 - 02/2027 (Default) Add Credit Card ─────────────── Cash Chec…" at bounding box center [169, 268] width 87 height 23
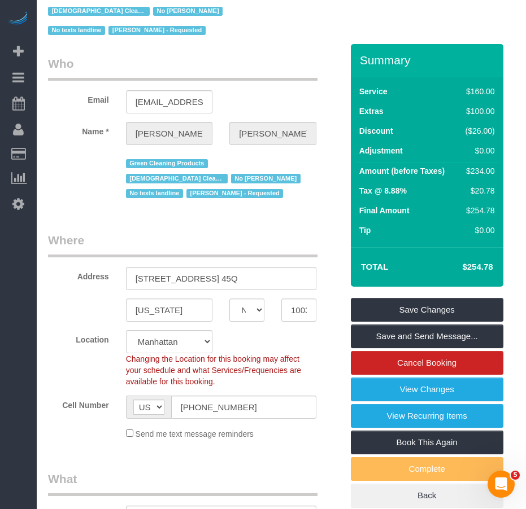
scroll to position [0, 0]
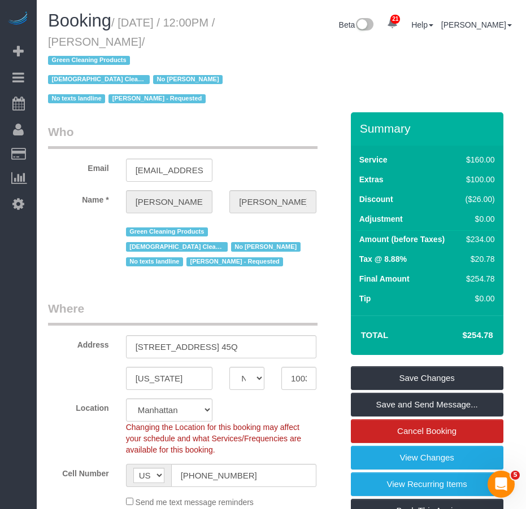
drag, startPoint x: 122, startPoint y: 20, endPoint x: 191, endPoint y: 42, distance: 72.3
click at [191, 42] on small "/ September 20, 2025 / 12:00PM / David Kupferberg / Green Cleaning Products Mal…" at bounding box center [137, 60] width 178 height 89
copy small "September 20, 2025 / 12:00PM / David Kupferberg"
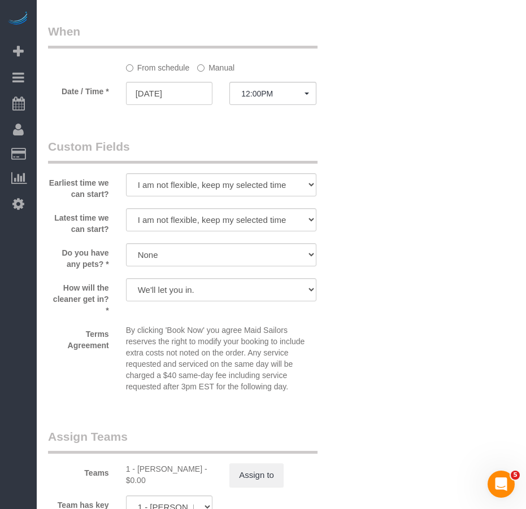
scroll to position [1411, 0]
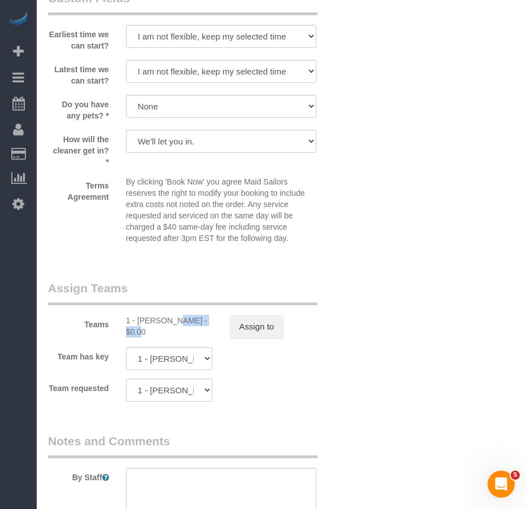
drag, startPoint x: 136, startPoint y: 322, endPoint x: 181, endPoint y: 321, distance: 44.6
click at [181, 321] on div "1 - Abdoulaye Sow - $0.00" at bounding box center [169, 326] width 87 height 23
copy div "Abdoulaye S"
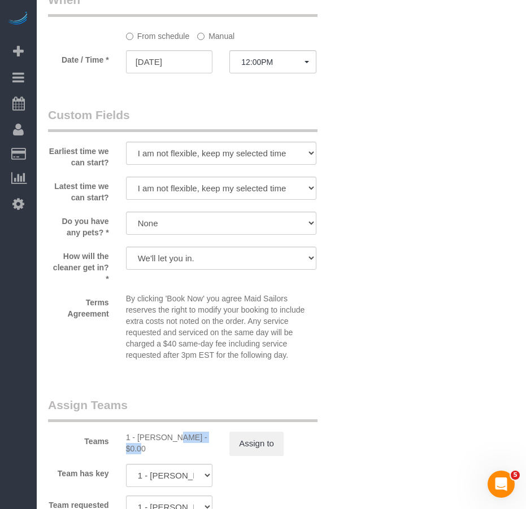
scroll to position [1298, 0]
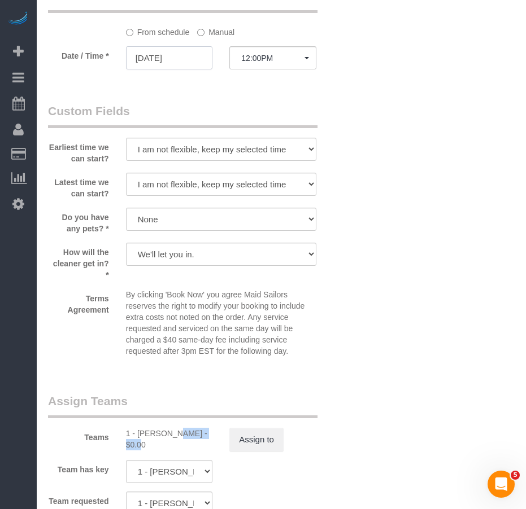
click at [174, 55] on input "09/20/2025" at bounding box center [169, 57] width 87 height 23
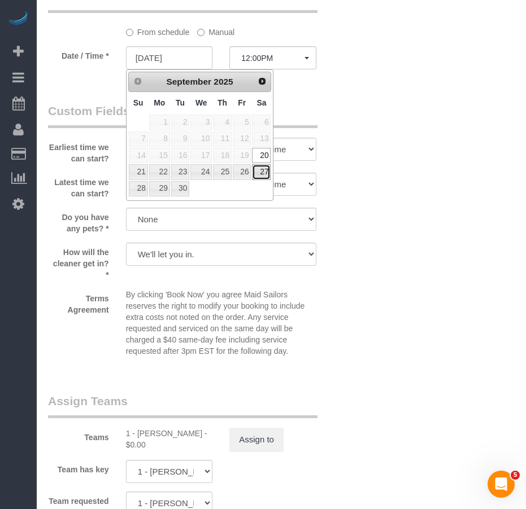
click at [260, 174] on link "27" at bounding box center [261, 171] width 19 height 15
type input "09/27/2025"
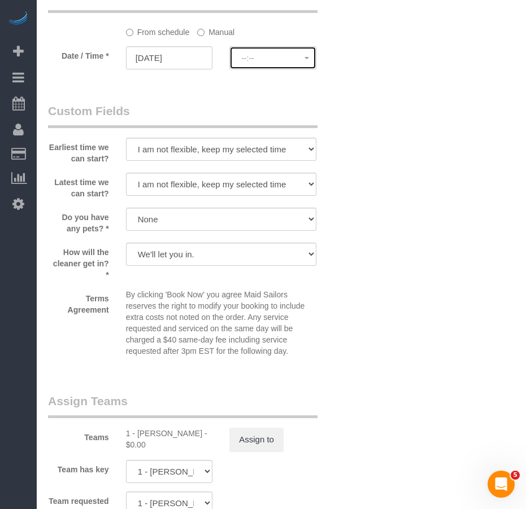
click at [265, 55] on span "--:--" at bounding box center [272, 58] width 63 height 9
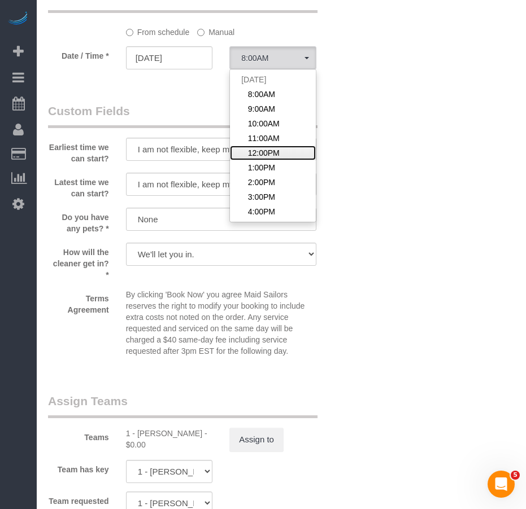
click at [270, 153] on span "12:00PM" at bounding box center [264, 152] width 32 height 11
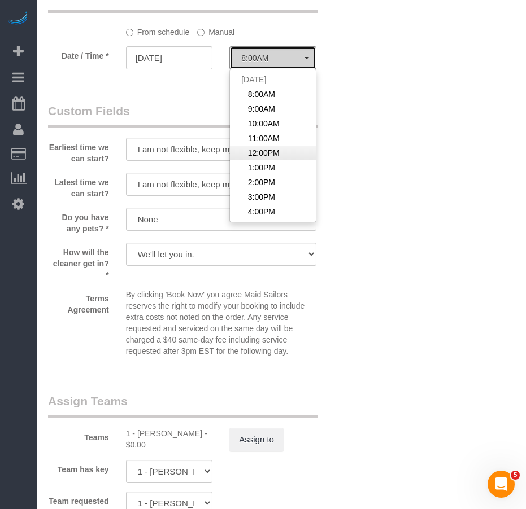
select select "spot62"
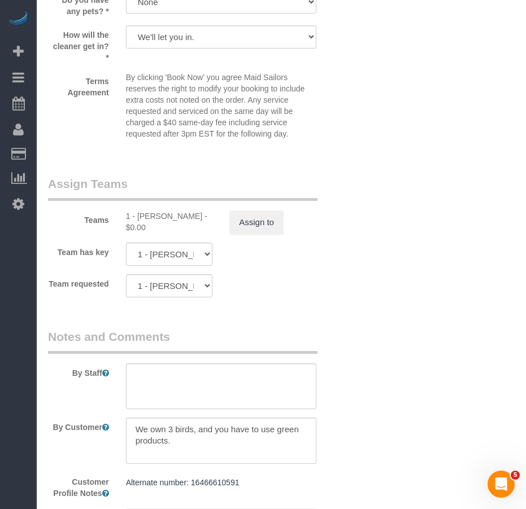
scroll to position [1524, 0]
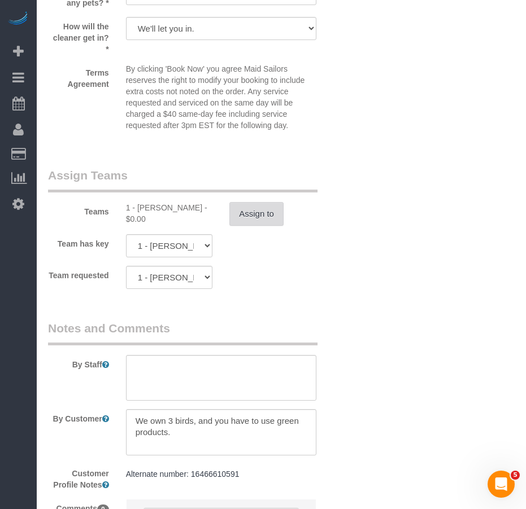
click at [255, 218] on button "Assign to" at bounding box center [256, 214] width 54 height 24
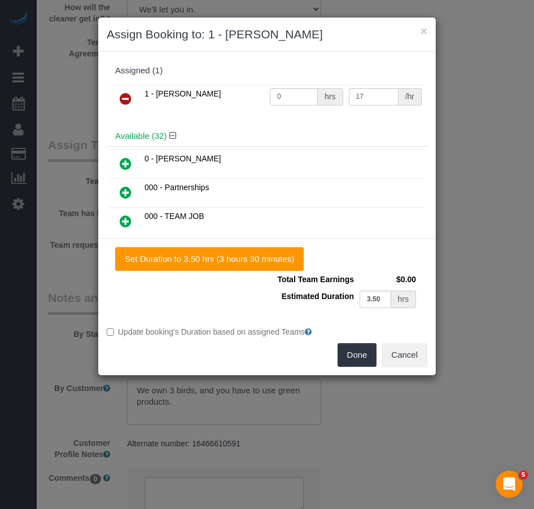
click at [123, 98] on icon at bounding box center [126, 99] width 12 height 14
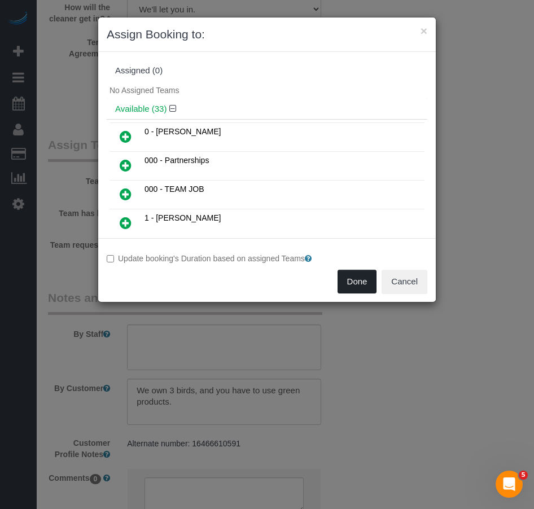
click at [357, 287] on button "Done" at bounding box center [358, 282] width 40 height 24
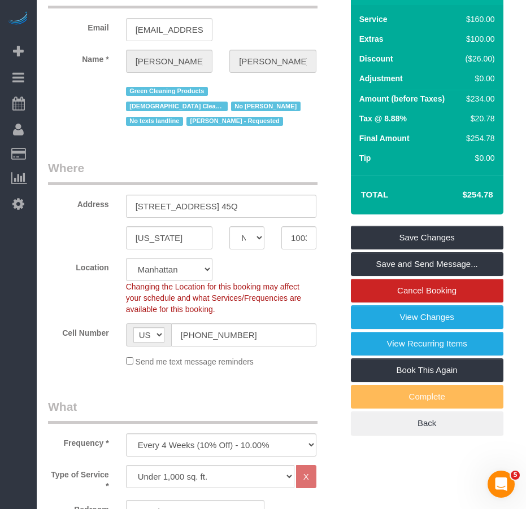
scroll to position [113, 0]
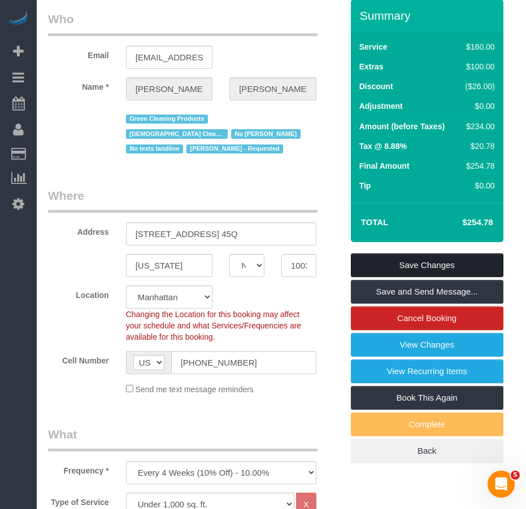
click at [386, 261] on link "Save Changes" at bounding box center [427, 265] width 152 height 24
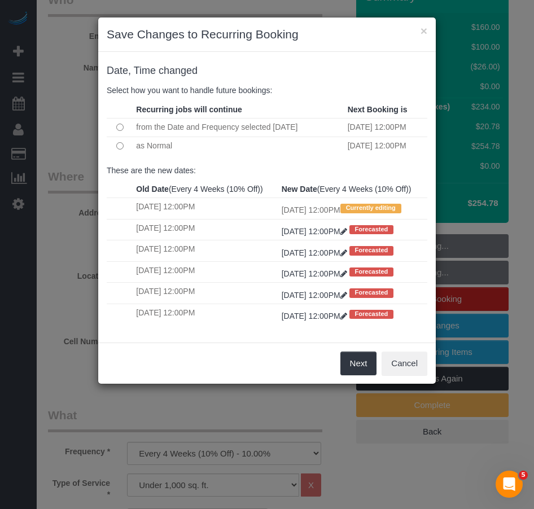
click at [286, 384] on div "Next Cancel" at bounding box center [267, 363] width 338 height 41
click at [356, 375] on button "Next" at bounding box center [358, 364] width 37 height 24
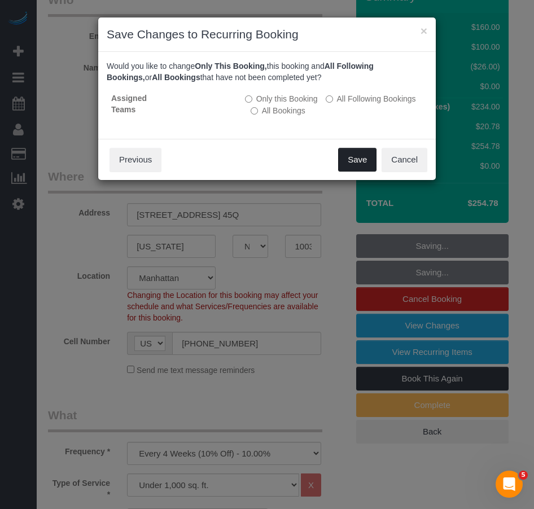
click at [350, 162] on button "Save" at bounding box center [357, 160] width 38 height 24
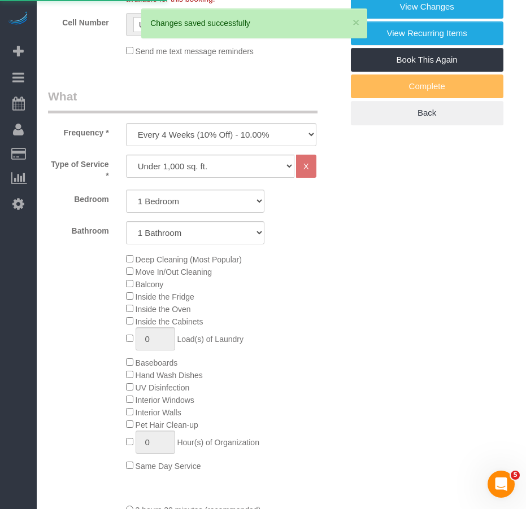
scroll to position [452, 0]
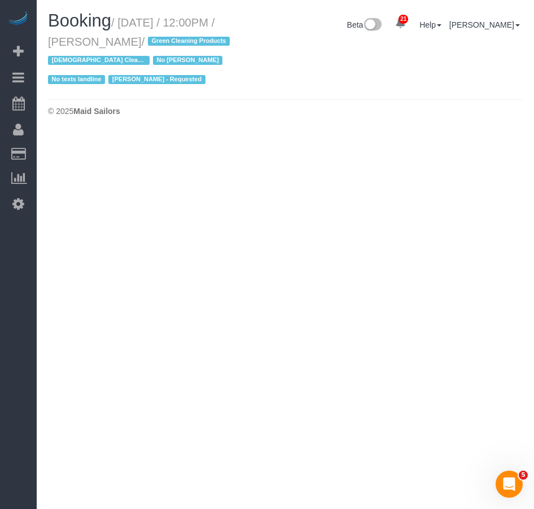
select select "NY"
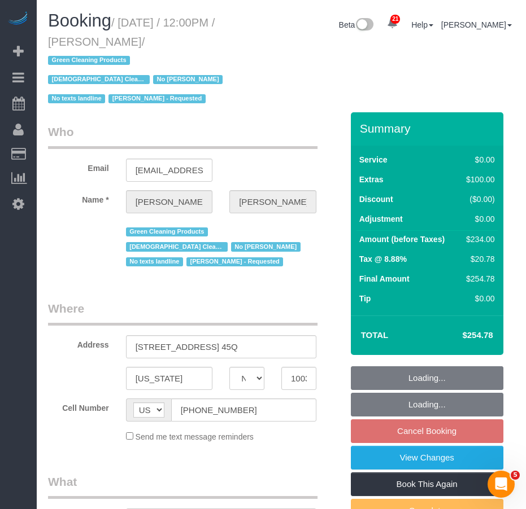
select select "number:89"
select select "number:90"
select select "number:15"
select select "number:5"
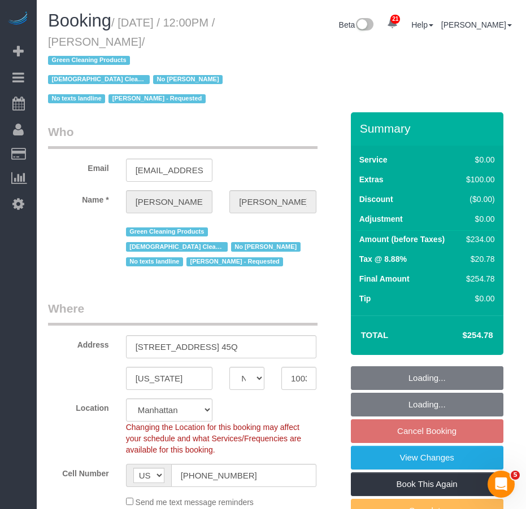
select select "string:stripe-pm_1NqRwV4VGloSiKo7p2e9Rqtz"
select select "object:7798"
select select "spot120"
select select "1"
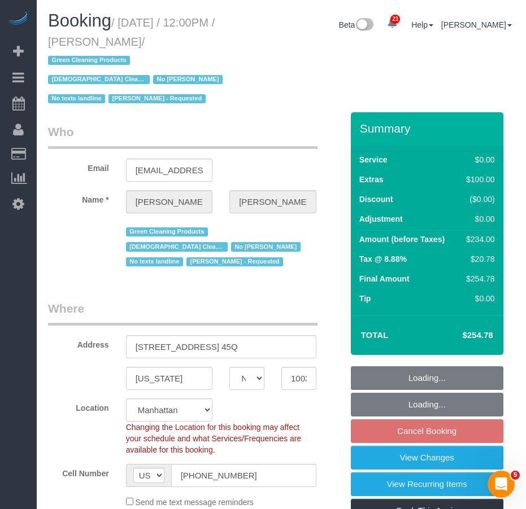
select select "object:7911"
select select "1"
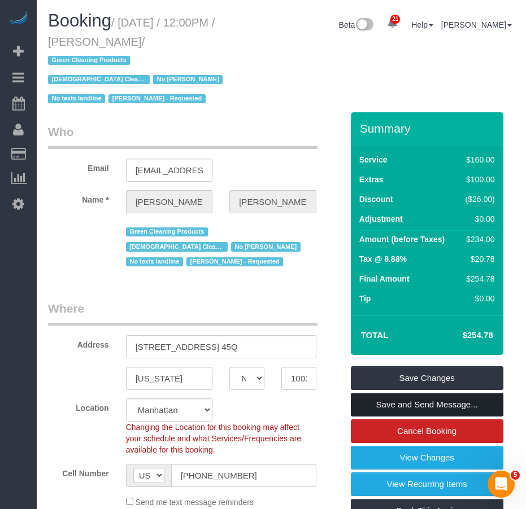
drag, startPoint x: 410, startPoint y: 405, endPoint x: 338, endPoint y: 394, distance: 72.7
click at [410, 405] on link "Save and Send Message..." at bounding box center [427, 405] width 152 height 24
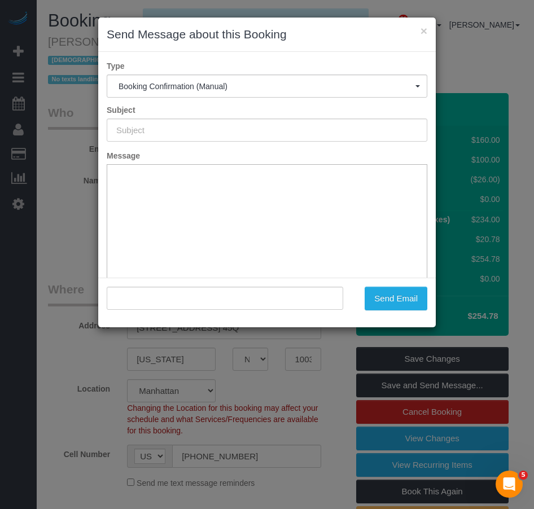
type input "Cleaning Confirmed for 09/27/2025 at 12:00pm"
type input ""David Kupferberg" <dkupf@yahoo.com>"
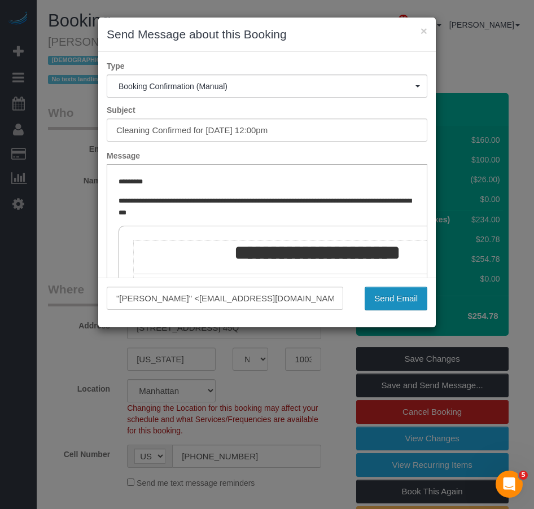
drag, startPoint x: 386, startPoint y: 299, endPoint x: 361, endPoint y: 300, distance: 24.3
click at [385, 299] on button "Send Email" at bounding box center [396, 299] width 63 height 24
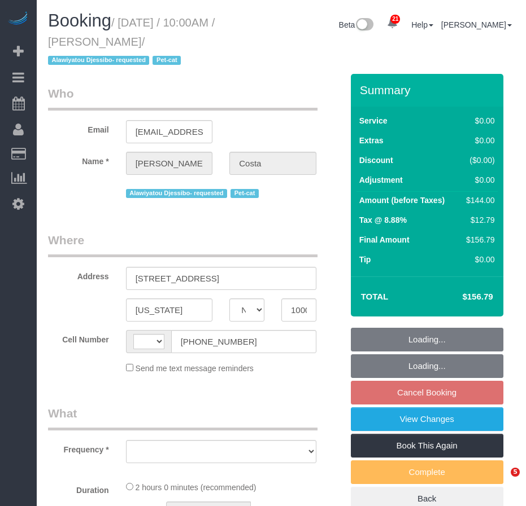
select select "NY"
select select "string:stripe-pm_1M6HNe4VGloSiKo7jNum2KDA"
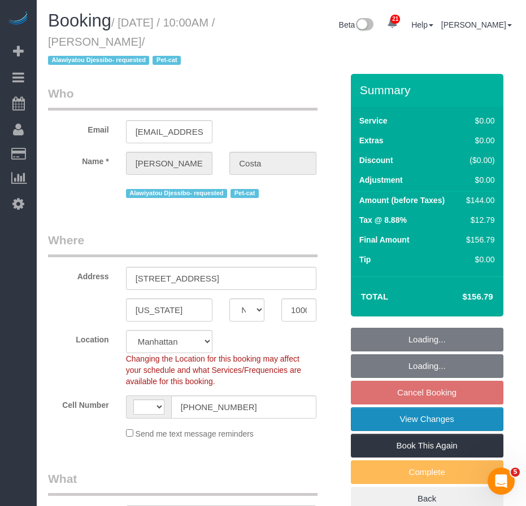
select select "string:[GEOGRAPHIC_DATA]"
drag, startPoint x: 374, startPoint y: 418, endPoint x: 360, endPoint y: 410, distance: 15.9
click at [374, 418] on link "View Changes" at bounding box center [427, 420] width 152 height 24
select select "1"
select select "number:57"
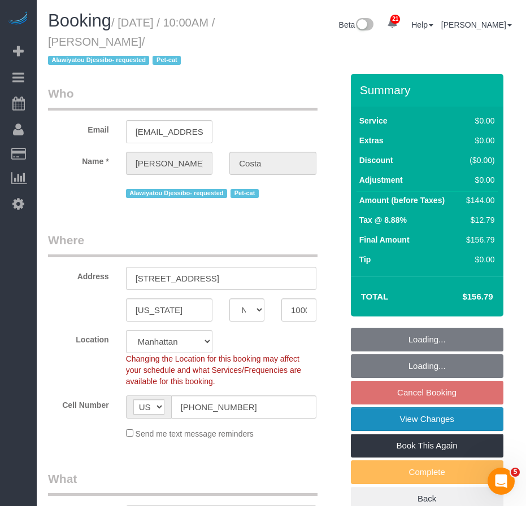
select select "number:90"
select select "number:14"
select select "number:5"
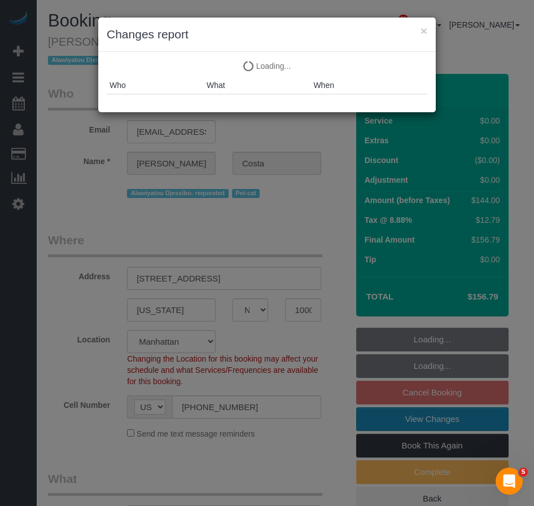
select select "object:1428"
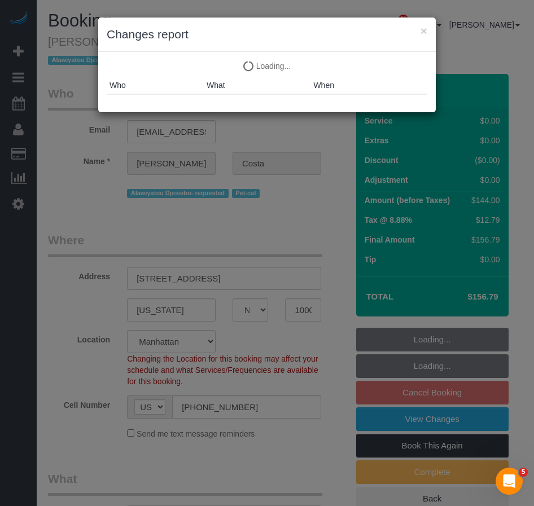
select select "spot3"
select select "object:1539"
select select "1"
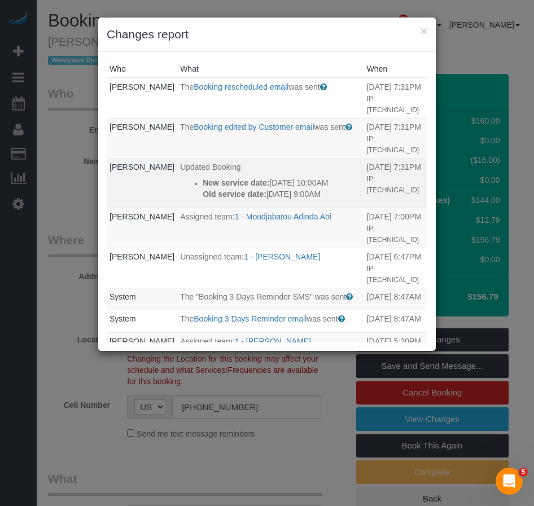
drag, startPoint x: 330, startPoint y: 198, endPoint x: 191, endPoint y: 185, distance: 140.1
click at [191, 185] on ul "New service date: 09/21/2025 10:00AM Old service date: 09/20/2025 9:00AM" at bounding box center [270, 188] width 181 height 23
copy div "New service date: 09/21/2025 10:00AM Old service date: 09/20/2025 9:00AM"
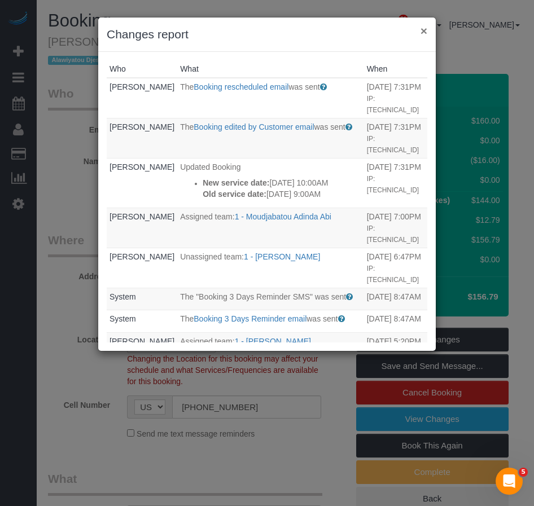
click at [424, 30] on button "×" at bounding box center [424, 31] width 7 height 12
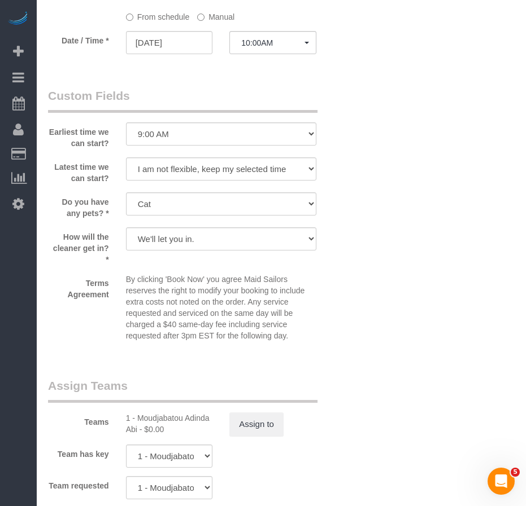
scroll to position [1355, 0]
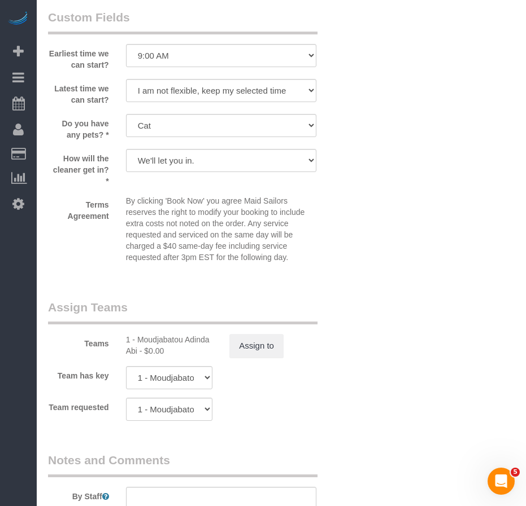
click at [139, 343] on div "1 - Moudjabatou Adinda Abi - $0.00" at bounding box center [169, 345] width 87 height 23
drag, startPoint x: 137, startPoint y: 339, endPoint x: 185, endPoint y: 339, distance: 48.0
click at [185, 339] on div "1 - Moudjabatou Adinda Abi - $0.00" at bounding box center [169, 345] width 87 height 23
copy div "Moudjabatou"
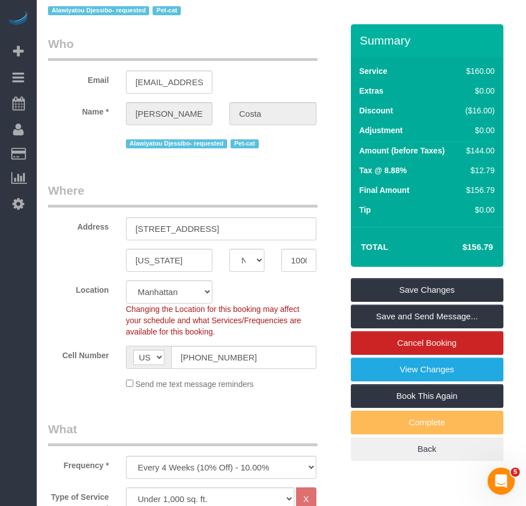
scroll to position [40, 0]
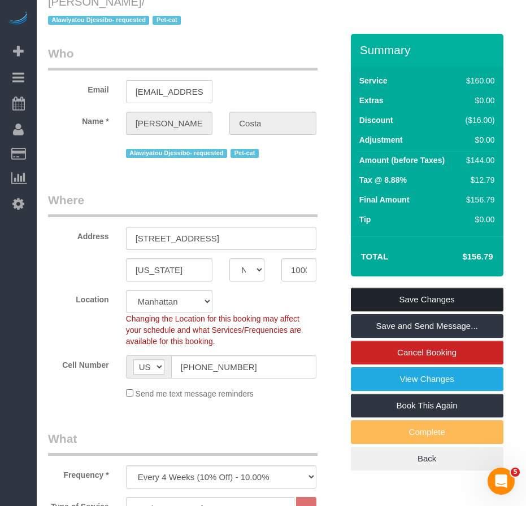
click at [415, 299] on link "Save Changes" at bounding box center [427, 300] width 152 height 24
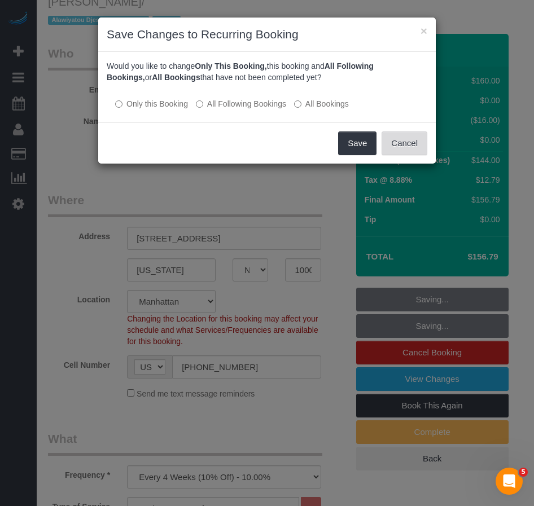
click at [407, 149] on button "Cancel" at bounding box center [405, 144] width 46 height 24
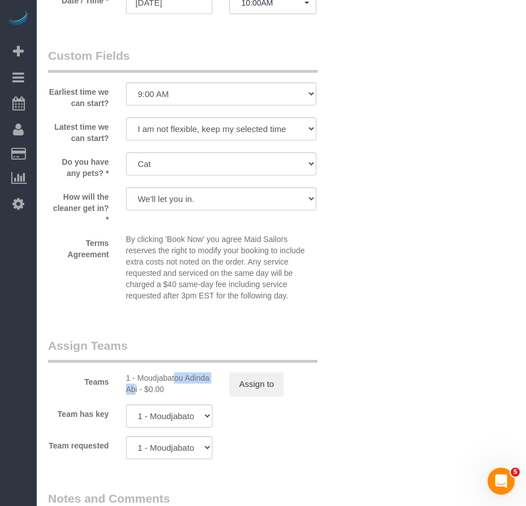
scroll to position [1508, 0]
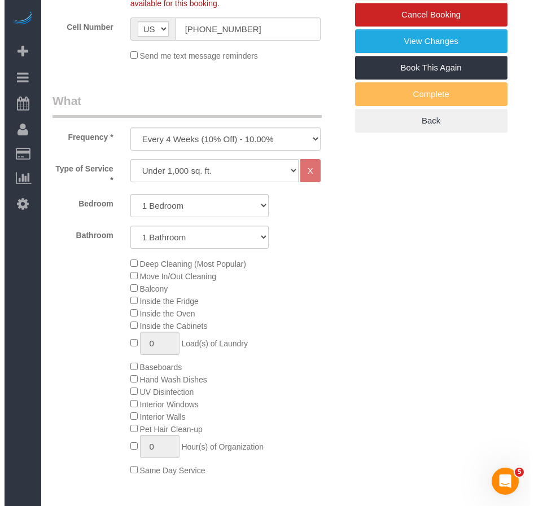
scroll to position [266, 0]
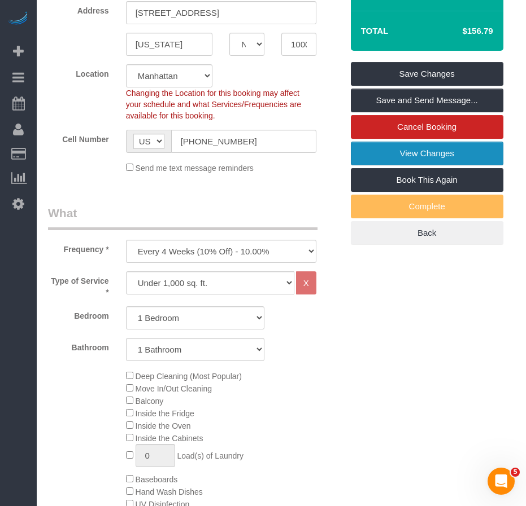
click at [390, 152] on link "View Changes" at bounding box center [427, 154] width 152 height 24
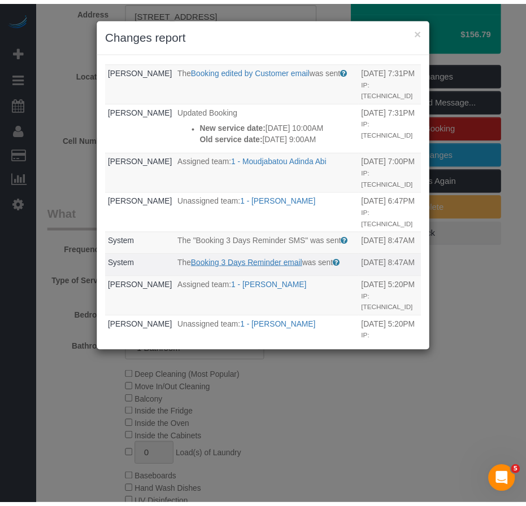
scroll to position [0, 0]
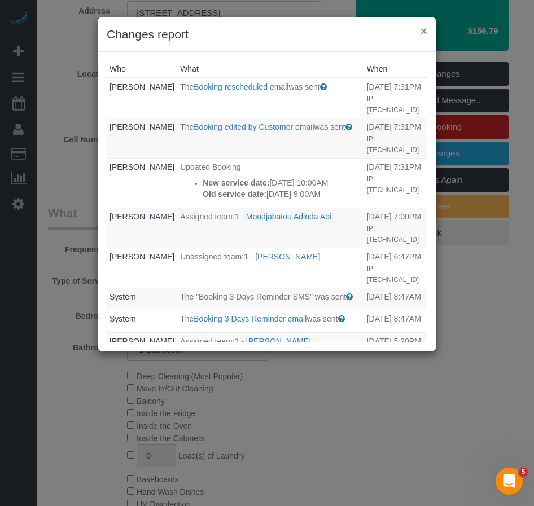
click at [422, 28] on button "×" at bounding box center [424, 31] width 7 height 12
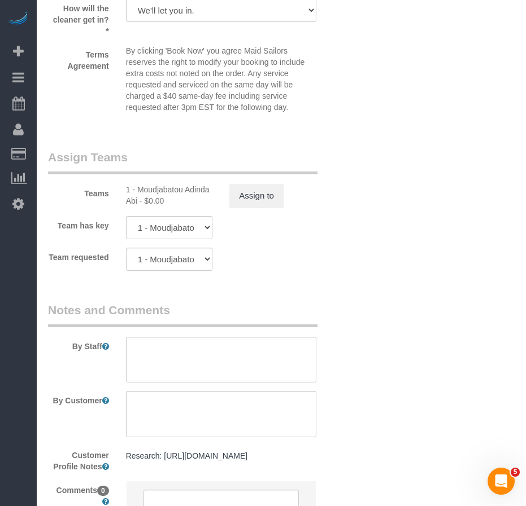
scroll to position [1508, 0]
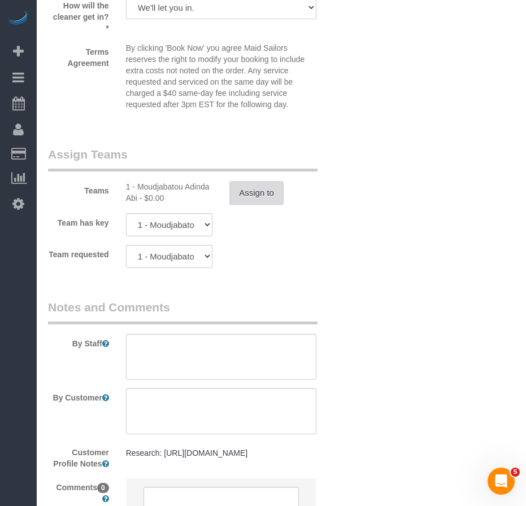
click at [273, 196] on button "Assign to" at bounding box center [256, 193] width 54 height 24
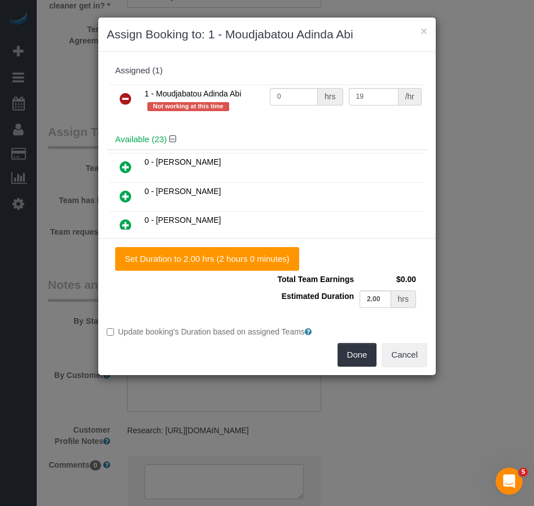
click at [125, 97] on icon at bounding box center [126, 99] width 12 height 14
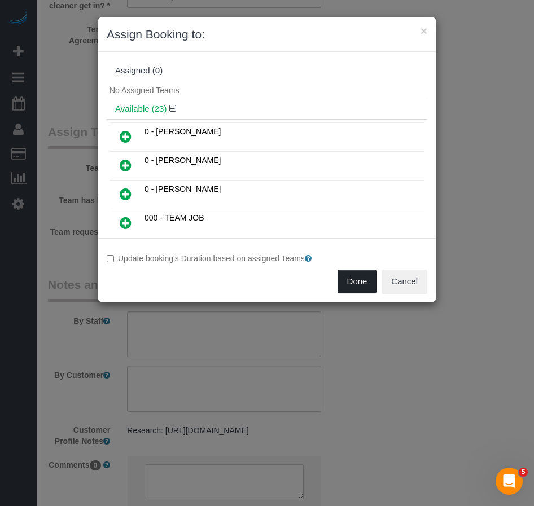
click at [349, 283] on button "Done" at bounding box center [358, 282] width 40 height 24
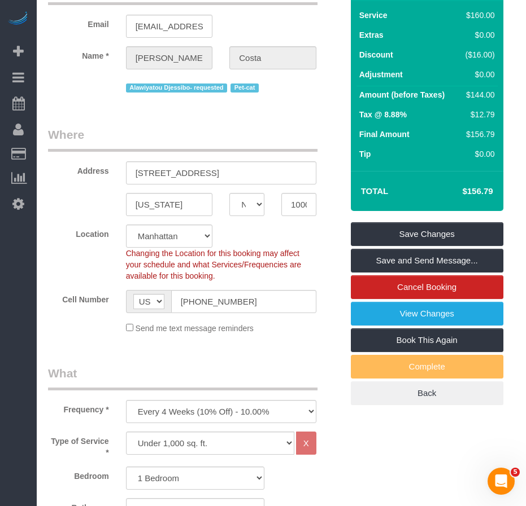
scroll to position [97, 0]
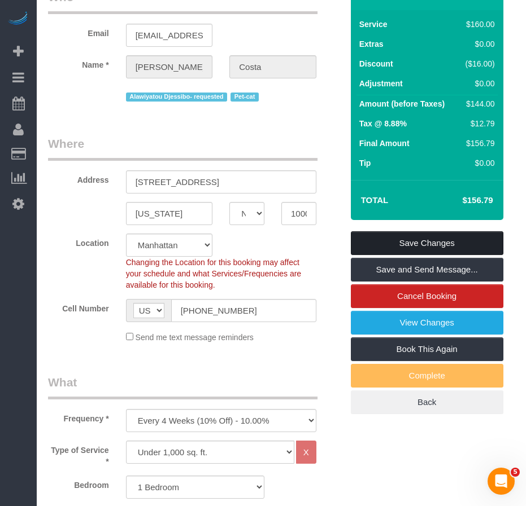
drag, startPoint x: 387, startPoint y: 241, endPoint x: 375, endPoint y: 241, distance: 11.9
click at [387, 241] on link "Save Changes" at bounding box center [427, 243] width 152 height 24
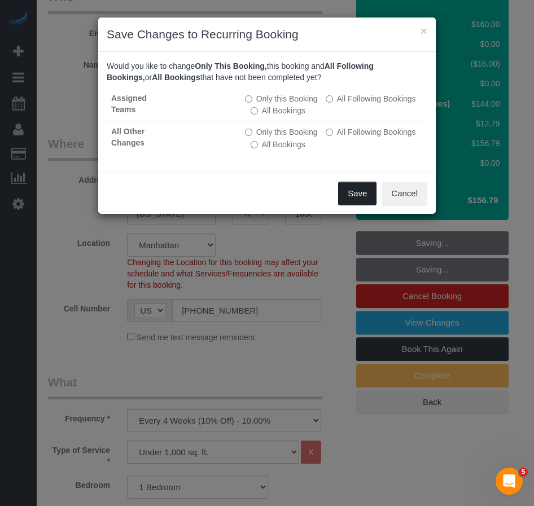
click at [352, 193] on button "Save" at bounding box center [357, 194] width 38 height 24
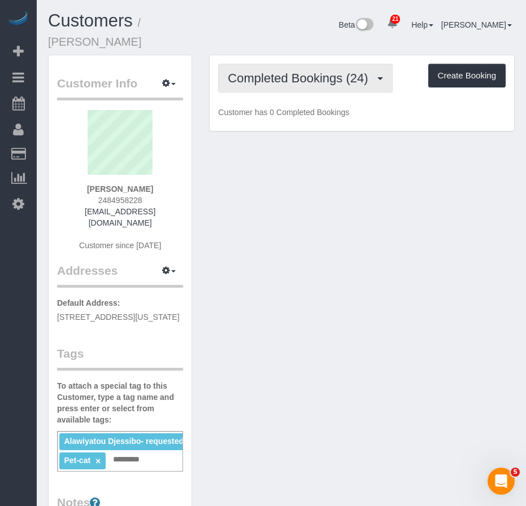
click at [285, 71] on span "Completed Bookings (24)" at bounding box center [301, 78] width 146 height 14
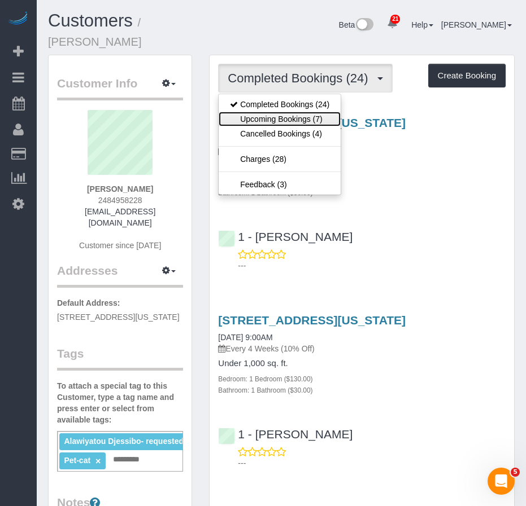
click at [274, 112] on link "Upcoming Bookings (7)" at bounding box center [279, 119] width 122 height 15
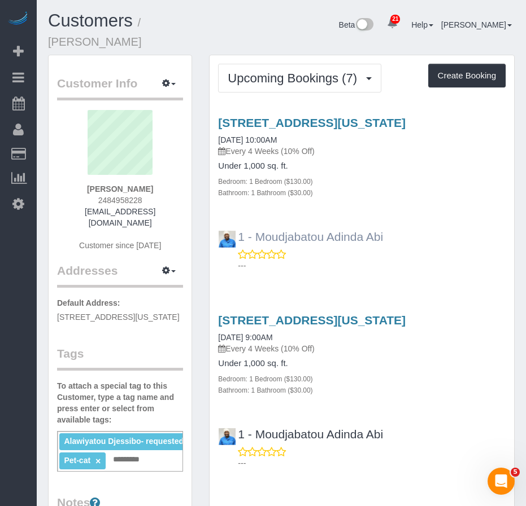
drag, startPoint x: 396, startPoint y: 226, endPoint x: 255, endPoint y: 224, distance: 141.2
click at [255, 224] on div "1 - Moudjabatou Adinda Abi ---" at bounding box center [361, 246] width 304 height 51
copy link "Moudjabatou Adinda Abi"
click at [436, 204] on div "776 Sixth Ave, 12c, New York, NY 10001 09/21/2025 10:00AM Every 4 Weeks (10% Of…" at bounding box center [361, 191] width 304 height 169
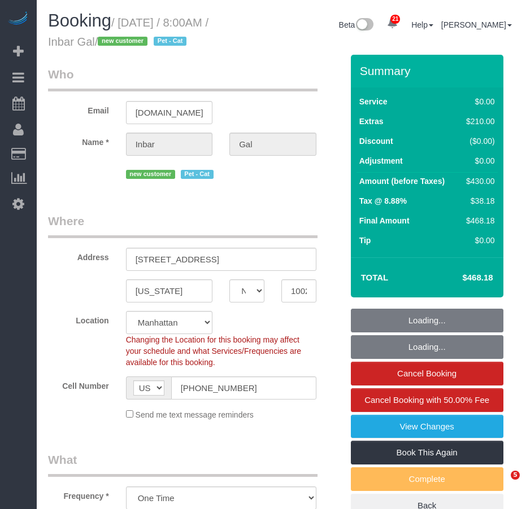
select select "NY"
select select "2"
select select "number:89"
select select "number:90"
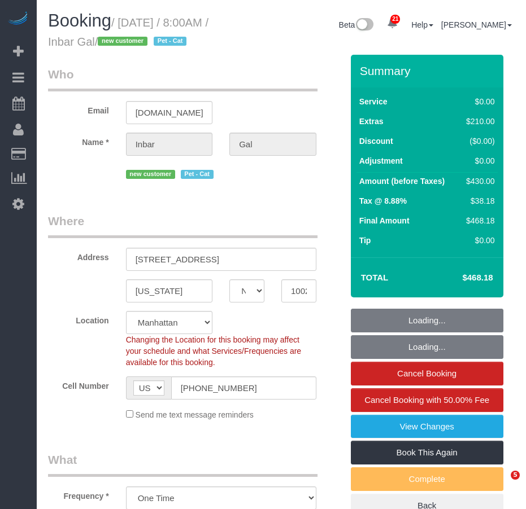
select select "number:14"
select select "number:7"
select select "object:1070"
select select "spot1"
select select "2"
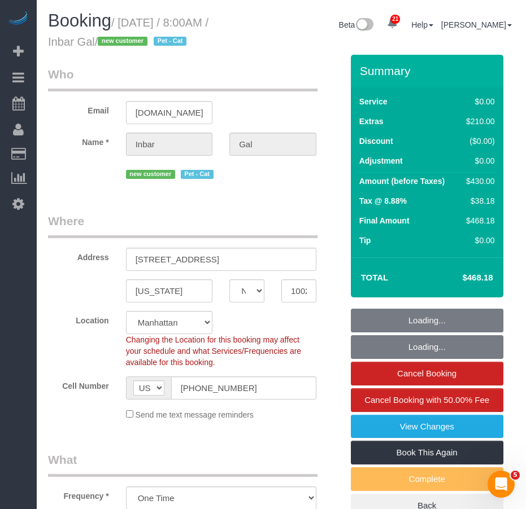
select select "2"
